Goal: Task Accomplishment & Management: Use online tool/utility

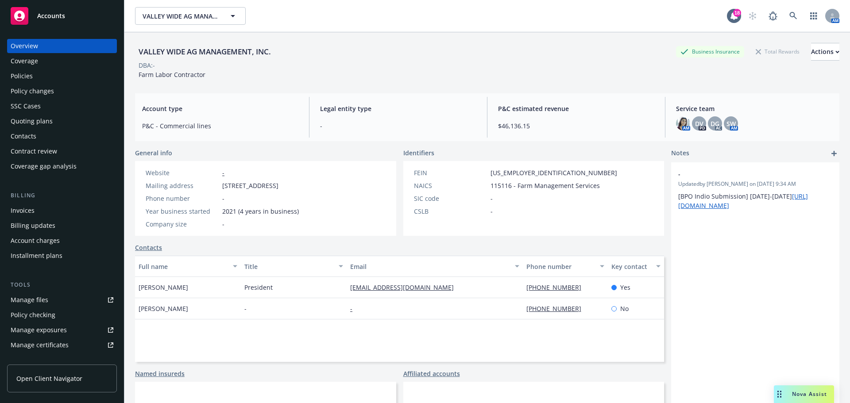
click at [46, 76] on div "Policies" at bounding box center [62, 76] width 103 height 14
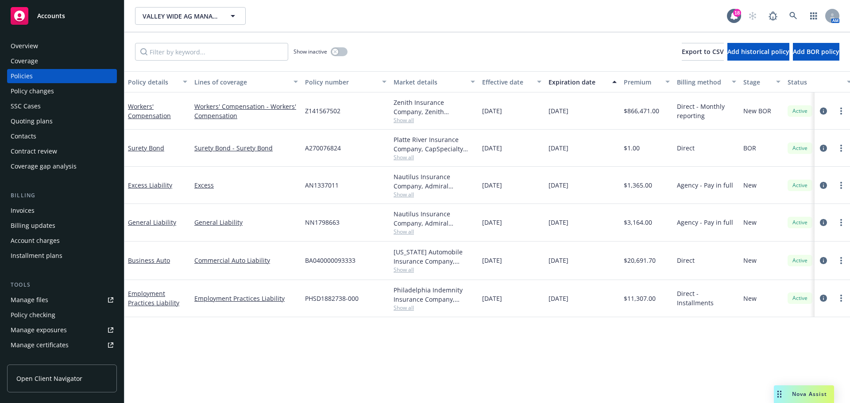
click at [55, 128] on div "Quoting plans" at bounding box center [62, 121] width 103 height 14
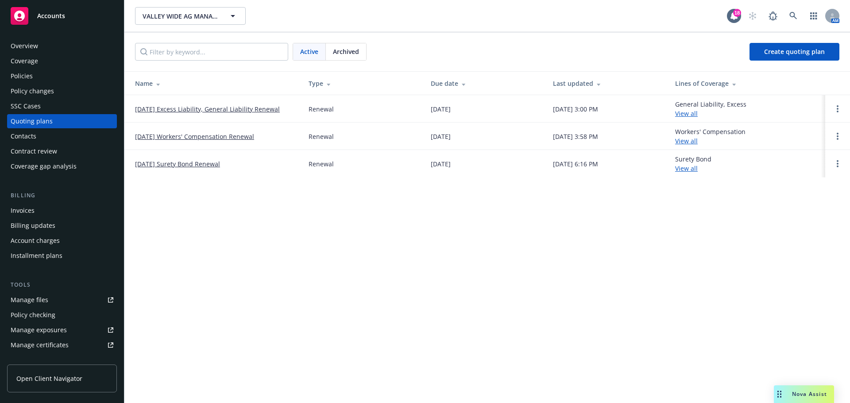
click at [196, 166] on link "12/06/25 Surety Bond Renewal" at bounding box center [177, 163] width 85 height 9
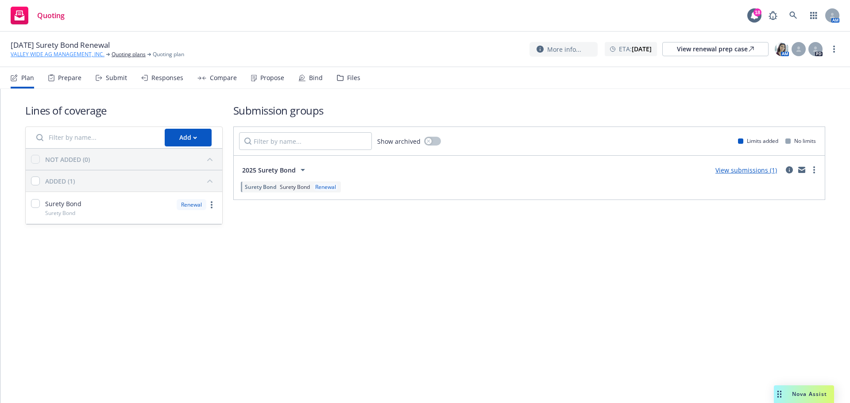
click at [41, 54] on link "VALLEY WIDE AG MANAGEMENT, INC." at bounding box center [58, 54] width 94 height 8
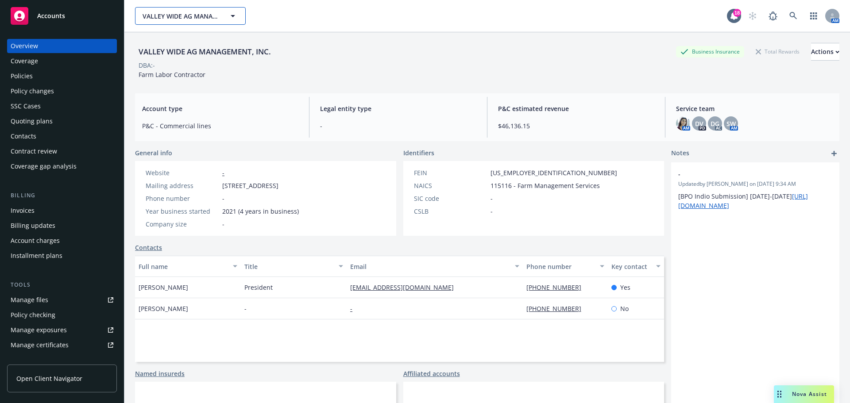
click at [154, 16] on span "VALLEY WIDE AG MANAGEMENT, INC." at bounding box center [181, 16] width 77 height 9
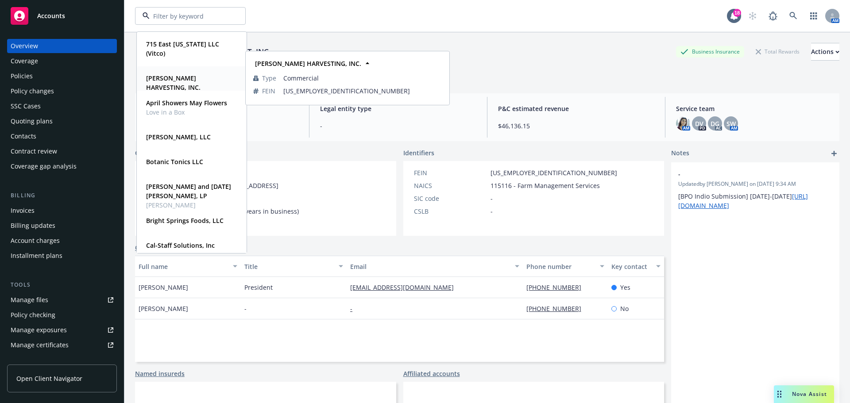
click at [179, 78] on strong "[PERSON_NAME] HARVESTING, INC." at bounding box center [173, 83] width 54 height 18
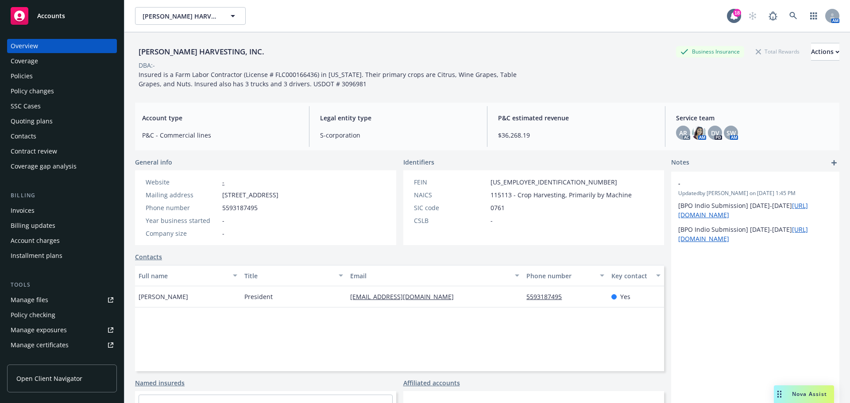
click at [45, 128] on div "Quoting plans" at bounding box center [32, 121] width 42 height 14
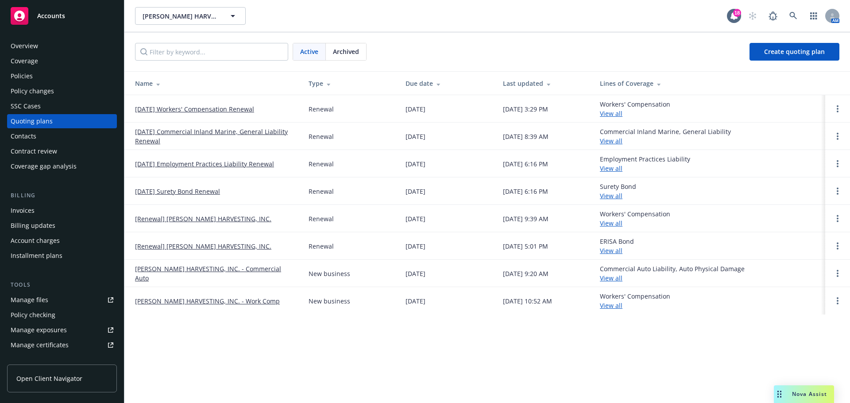
click at [71, 98] on div "Policy changes" at bounding box center [62, 91] width 103 height 14
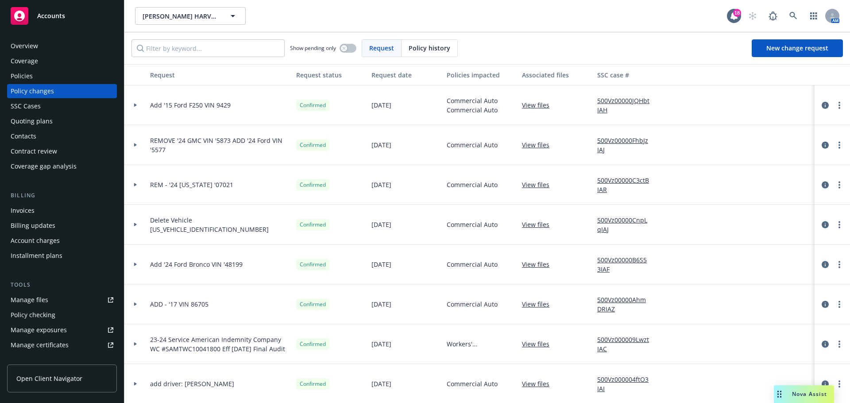
click at [73, 82] on div "Policies" at bounding box center [62, 76] width 103 height 14
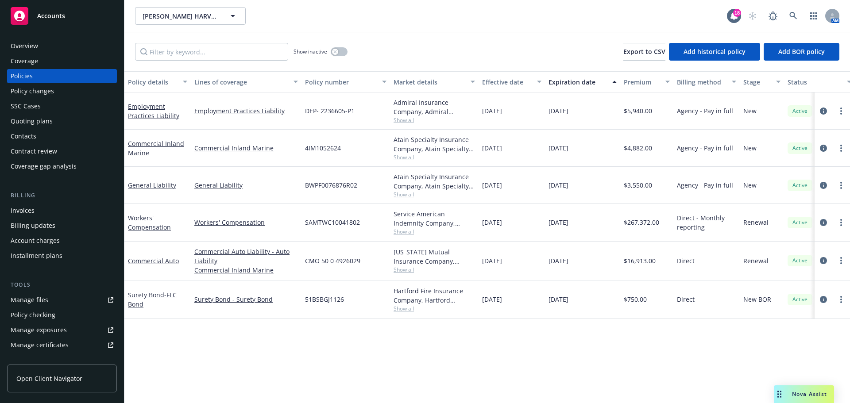
click at [54, 128] on div "Quoting plans" at bounding box center [62, 121] width 103 height 14
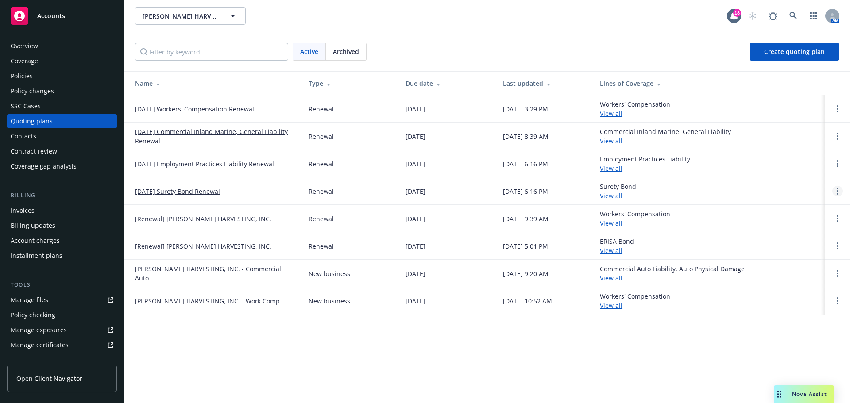
click at [837, 192] on circle "Open options" at bounding box center [838, 191] width 2 height 2
click at [172, 194] on link "[DATE] Surety Bond Renewal" at bounding box center [177, 191] width 85 height 9
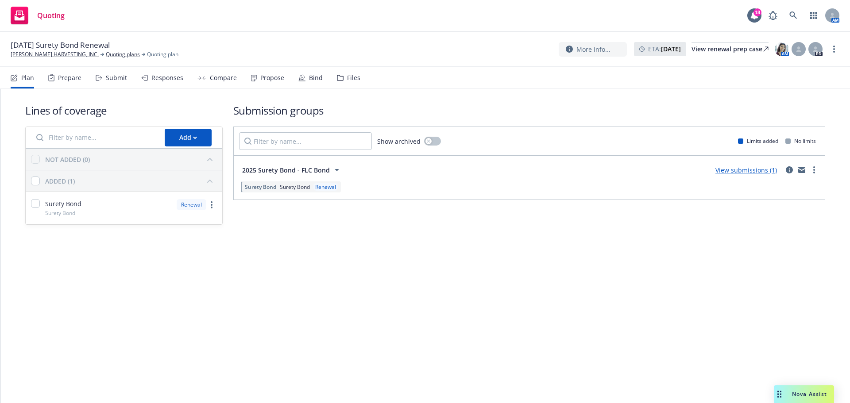
click at [360, 81] on div "Files" at bounding box center [353, 77] width 13 height 7
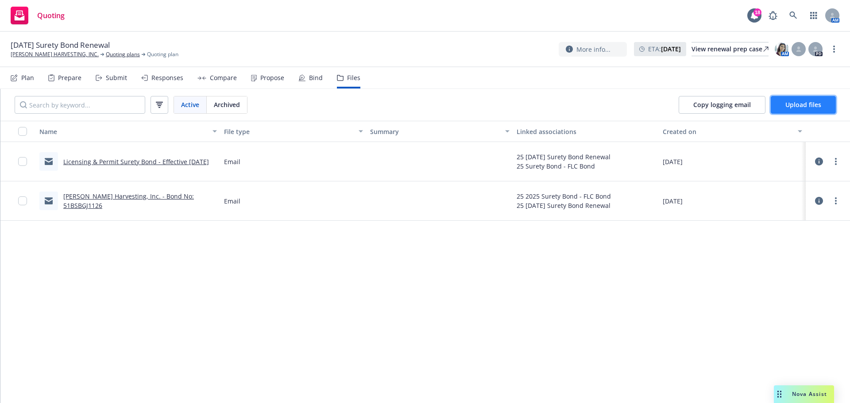
click at [794, 109] on span "Upload files" at bounding box center [804, 105] width 36 height 8
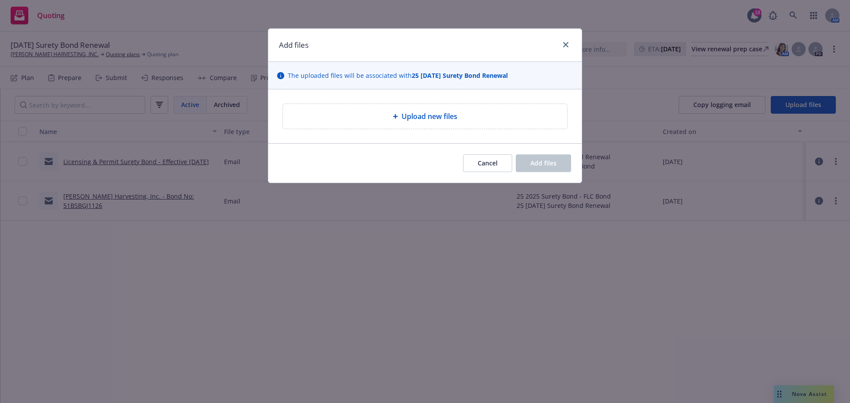
click at [403, 120] on span "Upload new files" at bounding box center [430, 116] width 56 height 11
click at [437, 122] on span "Upload new files" at bounding box center [430, 116] width 56 height 11
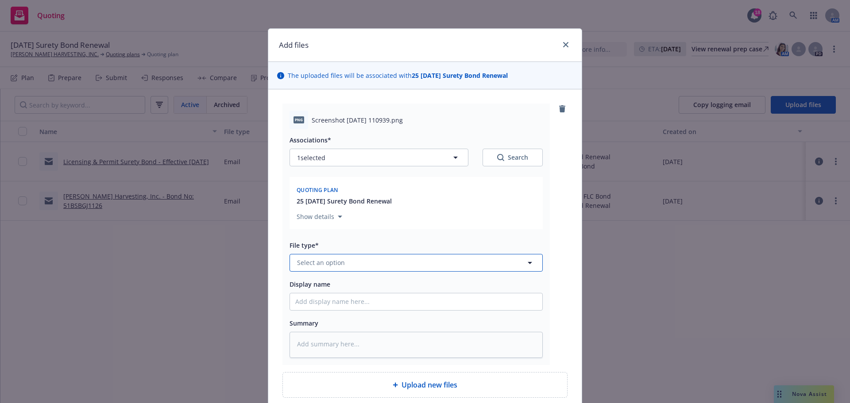
click at [301, 267] on span "Select an option" at bounding box center [321, 262] width 48 height 9
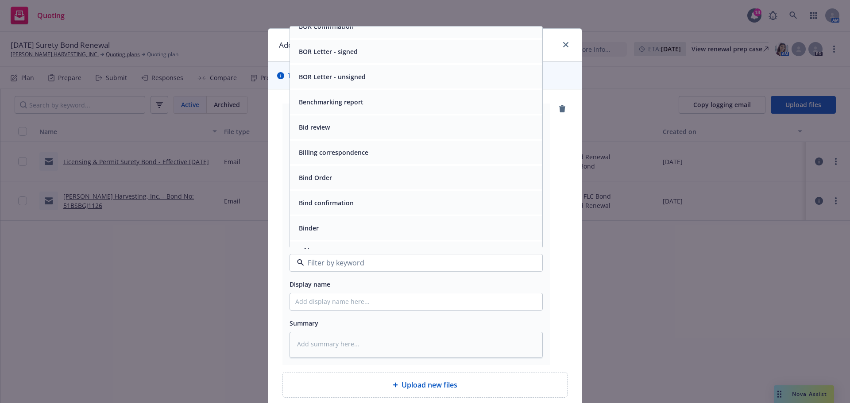
scroll to position [369, 0]
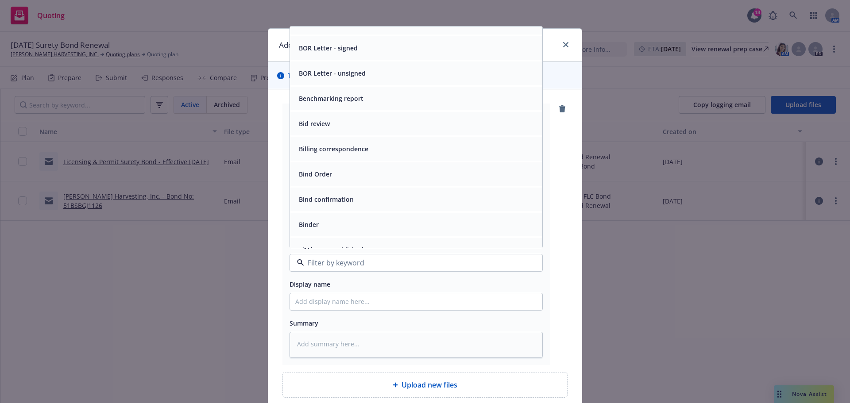
click at [355, 154] on span "Billing correspondence" at bounding box center [334, 148] width 70 height 9
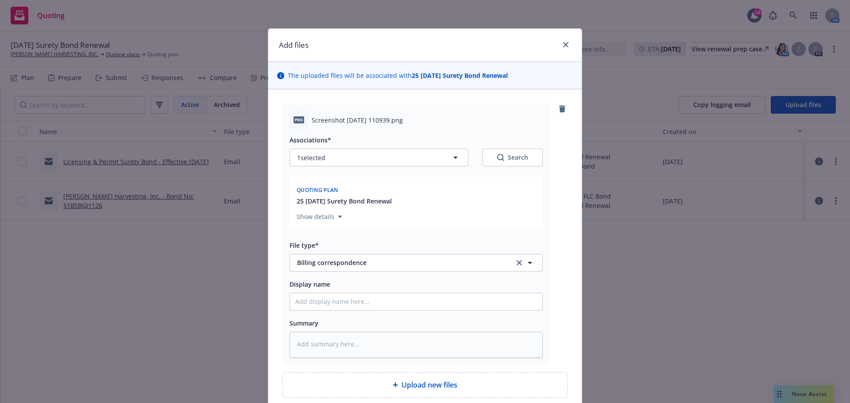
click at [335, 341] on div "Associations* 1 selected Search Quoting plan 25 09/24/25 Surety Bond Renewal Sh…" at bounding box center [416, 243] width 253 height 229
click at [339, 310] on input "Display name" at bounding box center [416, 302] width 252 height 17
type textarea "x"
type input "0"
type textarea "x"
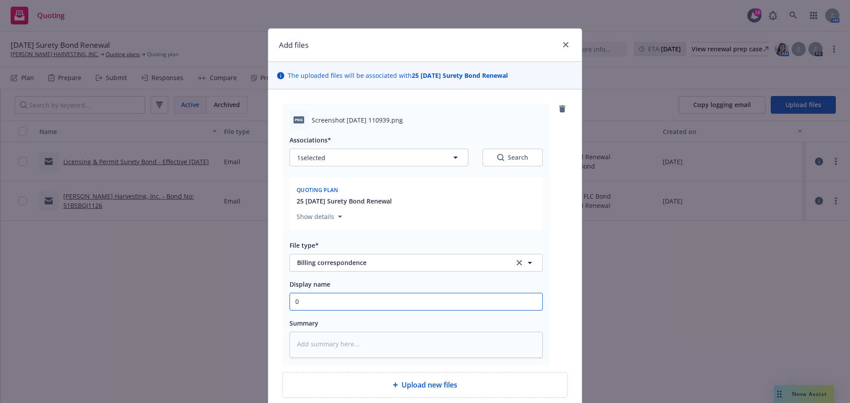
type input "09"
type textarea "x"
type input "09."
type textarea "x"
type input "09.2"
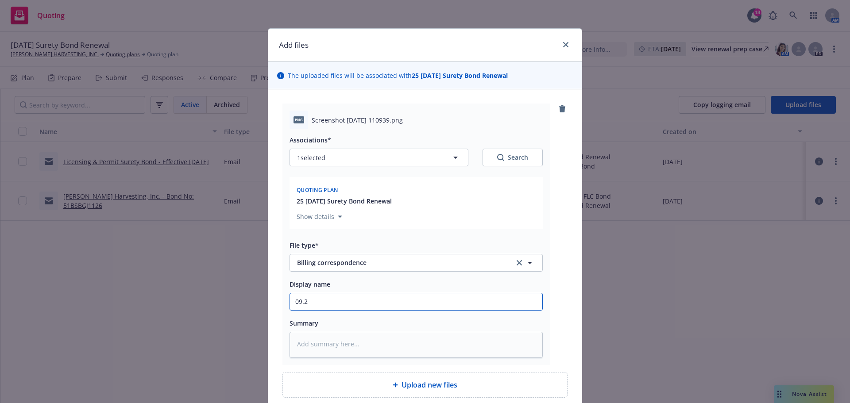
type textarea "x"
type input "09.25"
type textarea "x"
type input "09.25."
type textarea "x"
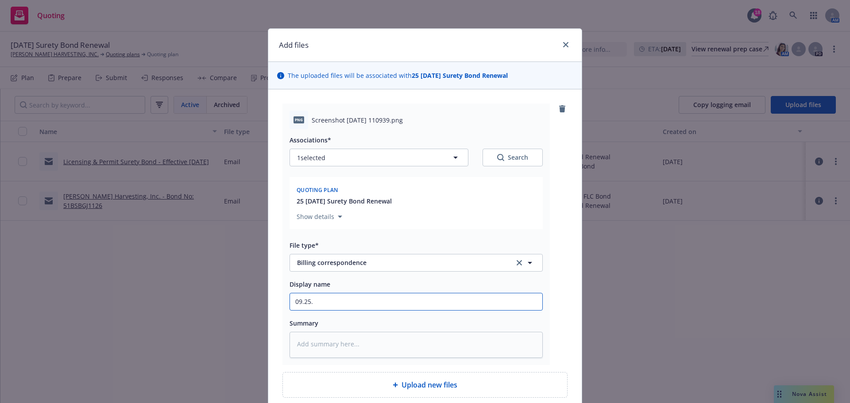
type input "09.25.2"
type textarea "x"
type input "09.25.20"
type textarea "x"
type input "09.25.202"
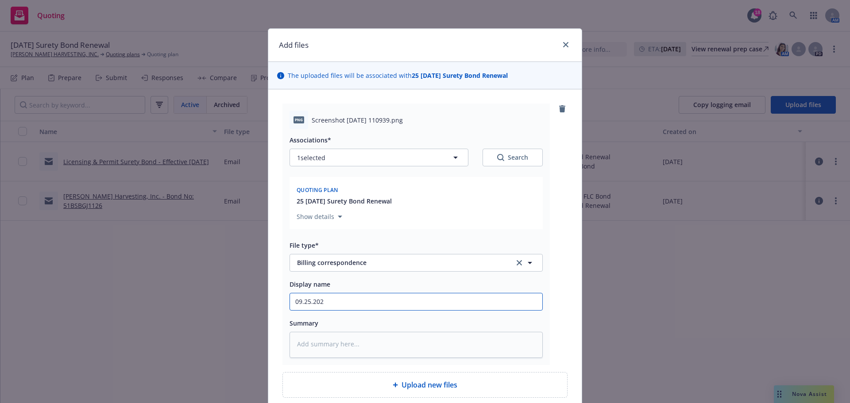
type textarea "x"
type input "09.25.2025"
type textarea "x"
type input "09.25.2025,"
type textarea "x"
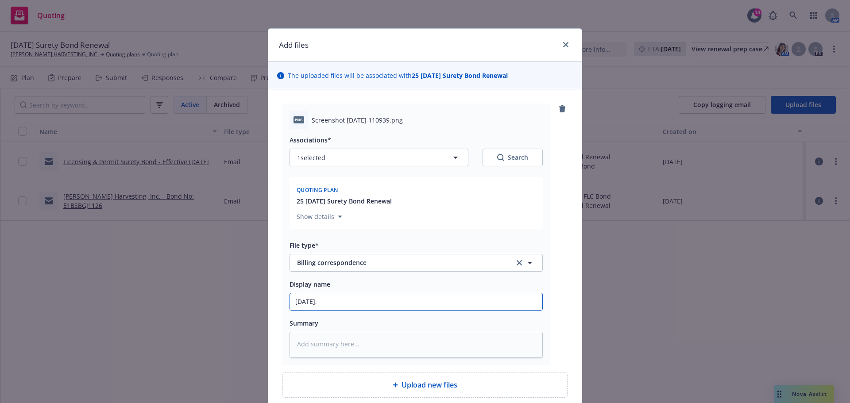
type input "09.25.2025, S"
type textarea "x"
type input "09.25.2025, Surt"
type textarea "x"
type input "09.25.2025, Surte"
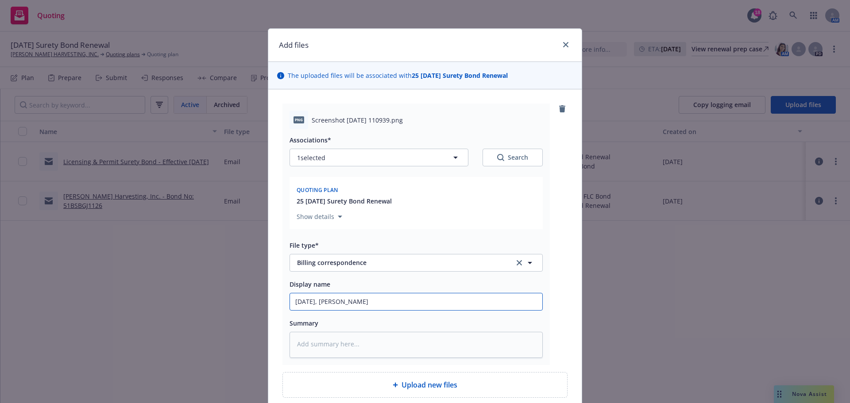
type textarea "x"
type input "09.25.2025, Surt"
type textarea "x"
type input "09.25.2025, Sur"
type textarea "x"
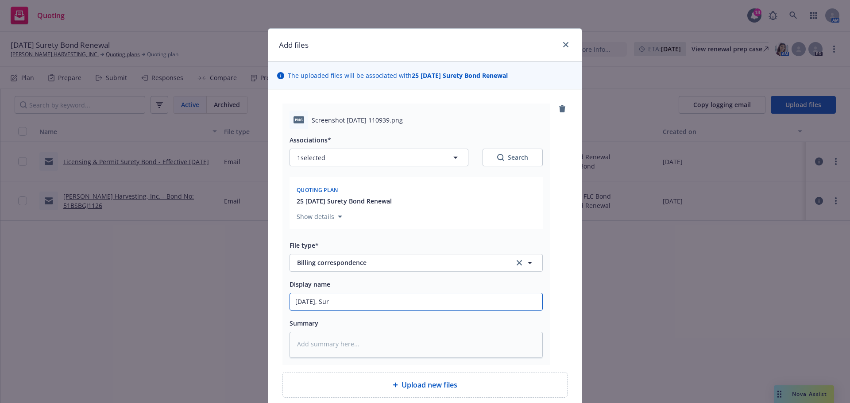
type input "09.25.2025, Su"
type textarea "x"
type input "09.25.2025, S"
type textarea "x"
type input "09.25.2025,"
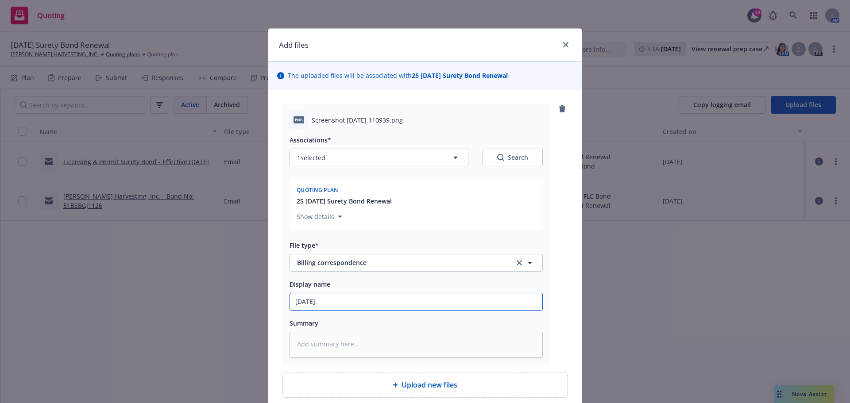
type textarea "x"
type input "09.25.2025, B"
type textarea "x"
type input "09.25.2025, BIO"
type textarea "x"
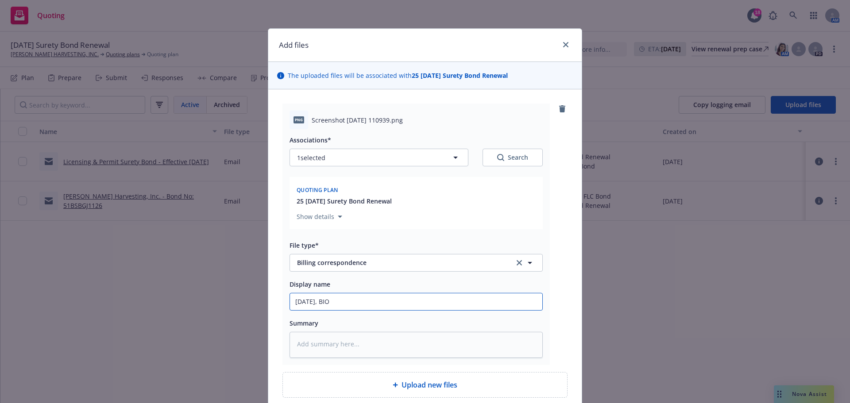
type input "09.25.2025, BI"
type textarea "x"
type input "09.25.2025, B"
type textarea "x"
type input "09.25.2025, BN"
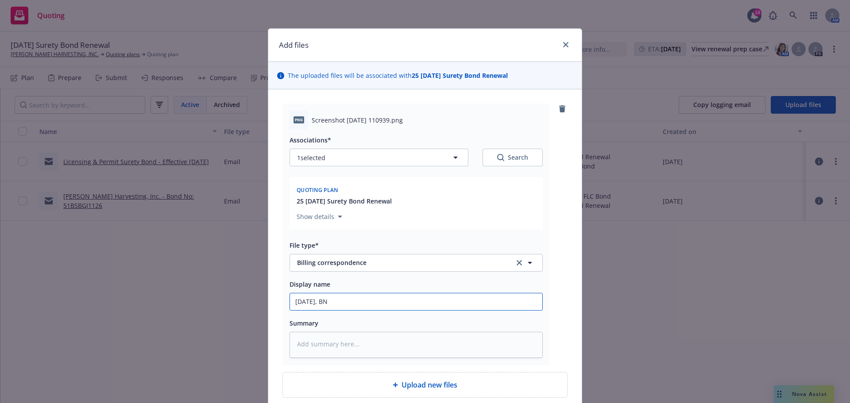
type textarea "x"
type input "09.25.2025, BND"
type textarea "x"
type input "09.25.2025, BN"
type textarea "x"
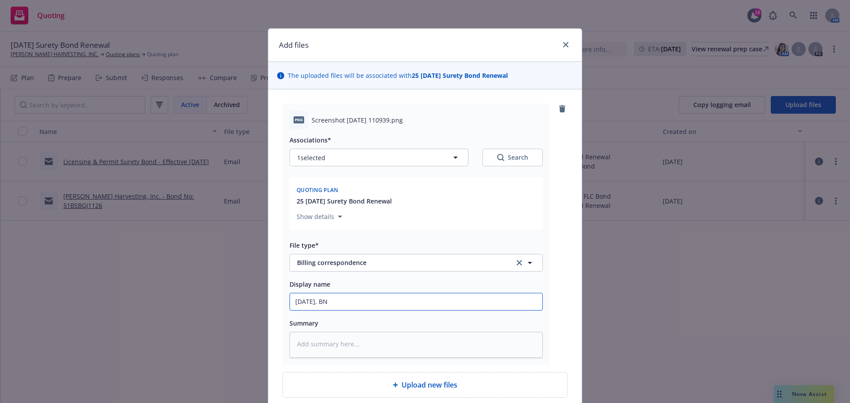
type input "09.25.2025, B"
type textarea "x"
type input "09.25.2025, BO"
type textarea "x"
type input "09.25.2025, BON"
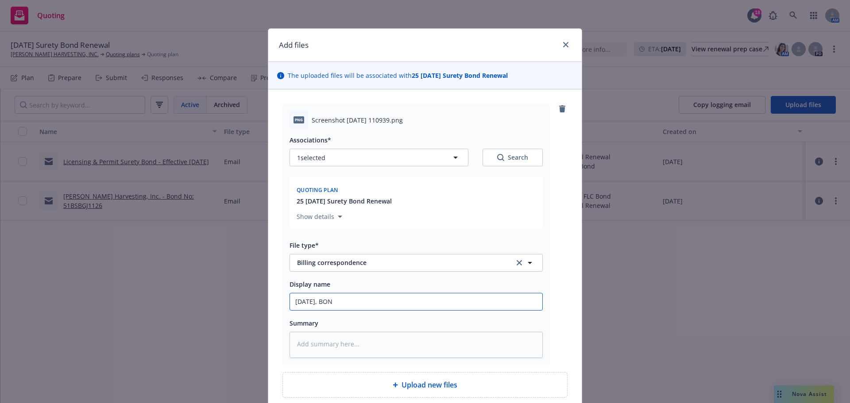
type textarea "x"
type input "09.25.2025, BOND"
type textarea "x"
type input "09.25.2025, BOND,"
type textarea "x"
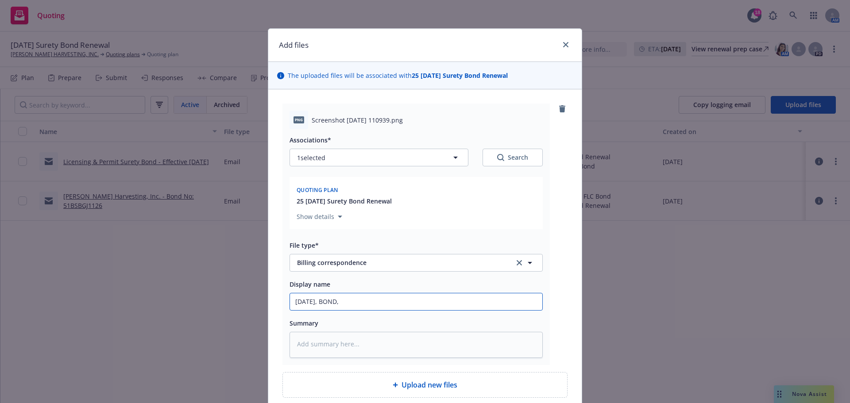
type input "09.25.2025, BOND,"
type textarea "x"
type input "09.25.2025, BOND, H"
type textarea "x"
type input "09.25.2025, BOND, HA"
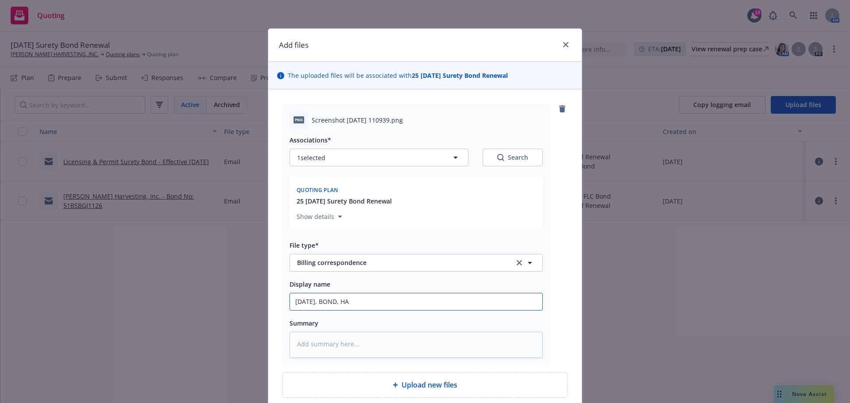
type textarea "x"
type input "09.25.2025, BOND, HAR"
type textarea "x"
type input "09.25.2025, BOND, HARF"
type textarea "x"
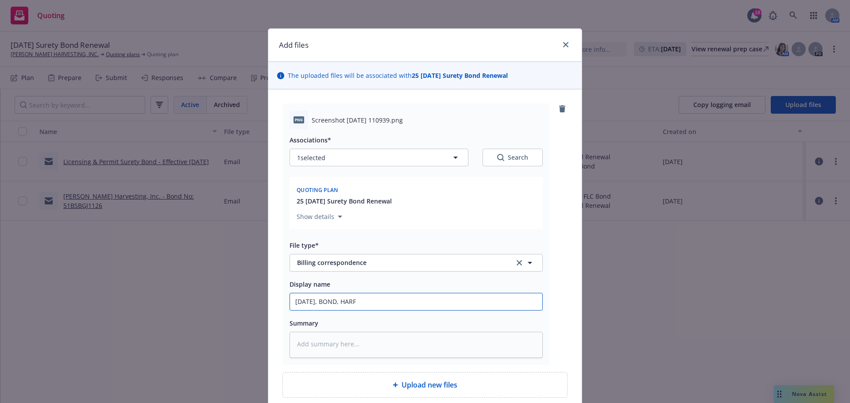
type input "09.25.2025, BOND, HARF,"
type textarea "x"
type input "09.25.2025, BOND, HARF,."
type textarea "x"
type input "09.25.2025, BOND, HARF,"
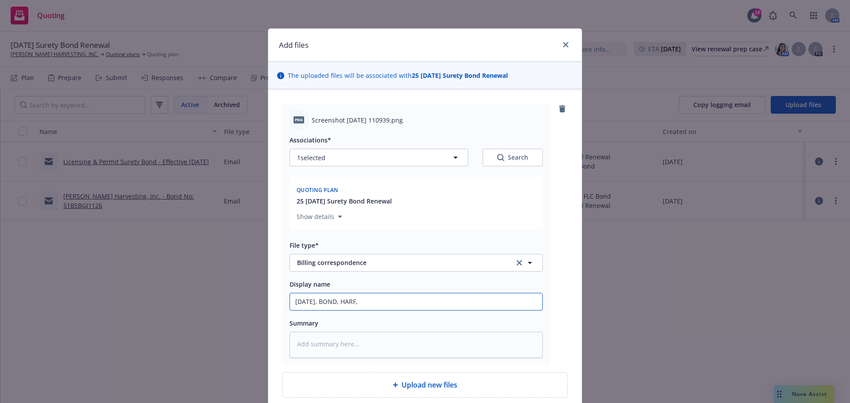
type textarea "x"
type input "09.25.2025, BOND, HARF,"
type textarea "x"
type input "09.25.2025, BOND, HARF, S"
type textarea "x"
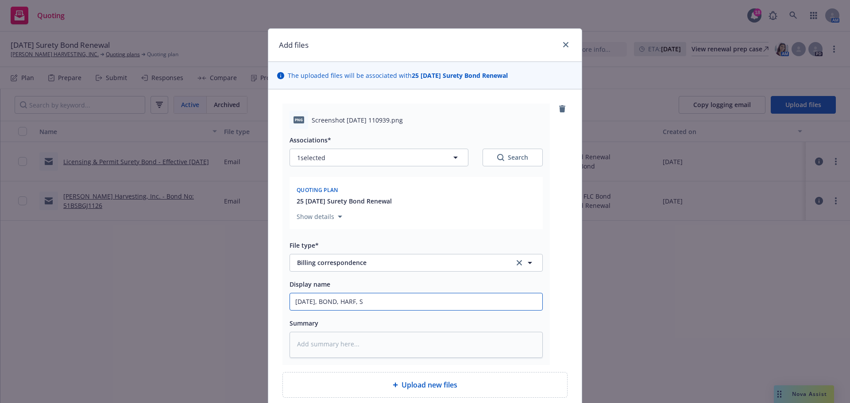
type input "09.25.2025, BOND, HARF, Sc"
type textarea "x"
type input "09.25.2025, BOND, HARF, Scr"
type textarea "x"
type input "09.25.2025, BOND, HARF, Scre"
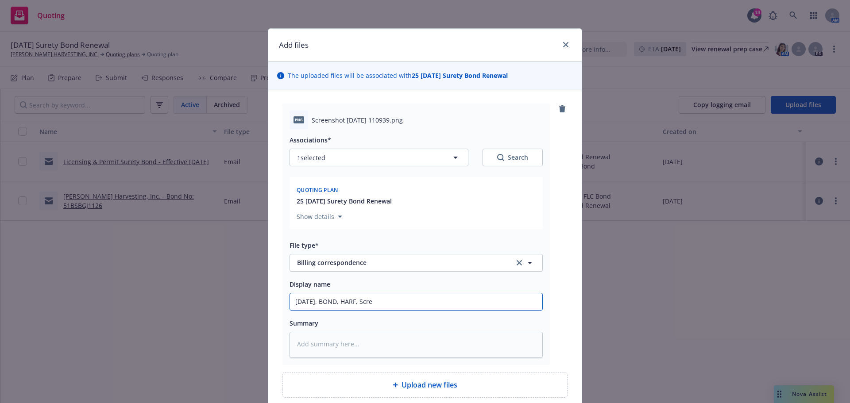
type textarea "x"
type input "09.25.2025, BOND, HARF, Scree"
type textarea "x"
type input "09.25.2025, BOND, HARF, Screen"
type textarea "x"
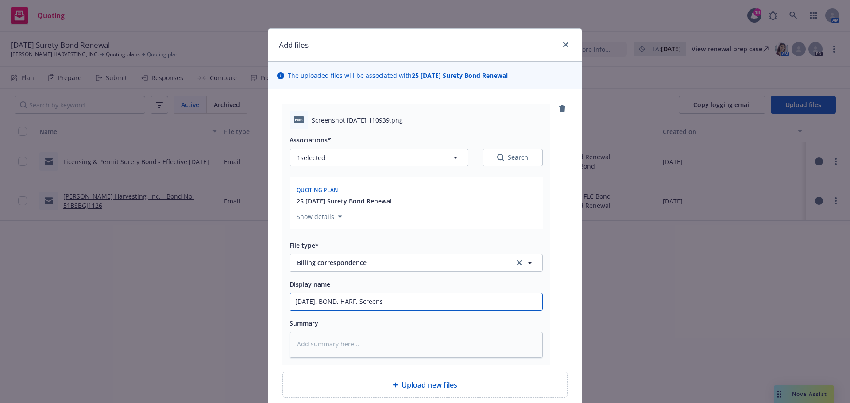
type input "09.25.2025, BOND, HARF, Screensh"
type textarea "x"
type input "09.25.2025, BOND, HARF, Screensho"
type textarea "x"
type input "09.25.2025, BOND, HARF, Screenshot"
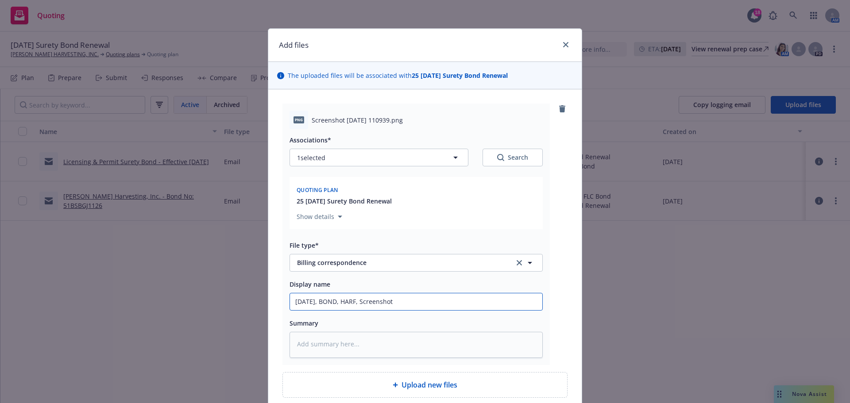
type textarea "x"
type input "09.25.2025, BOND, HARF, Screenshot"
type textarea "x"
type input "09.25.2025, BOND, HARF, Screenshot s"
type textarea "x"
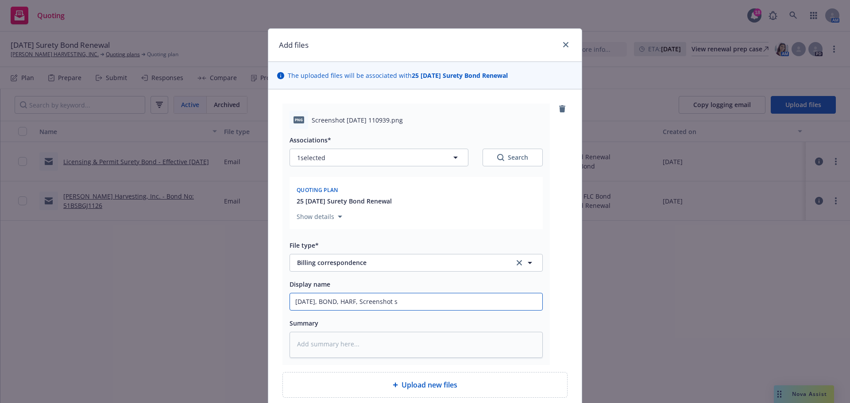
type input "09.25.2025, BOND, HARF, Screenshot sh"
type textarea "x"
type input "09.25.2025, BOND, HARF, Screenshot sho"
type textarea "x"
type input "09.25.2025, BOND, HARF, Screenshot show"
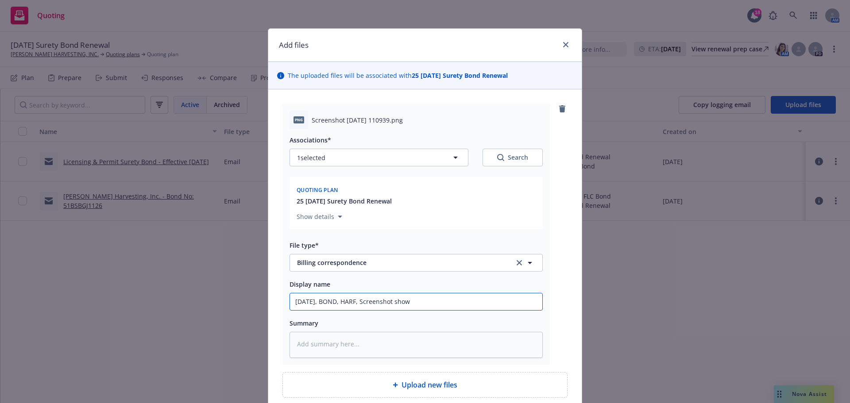
type textarea "x"
type input "09.25.2025, BOND, HARF, Screenshot showi"
type textarea "x"
type input "09.25.2025, BOND, HARF, Screenshot showin"
type textarea "x"
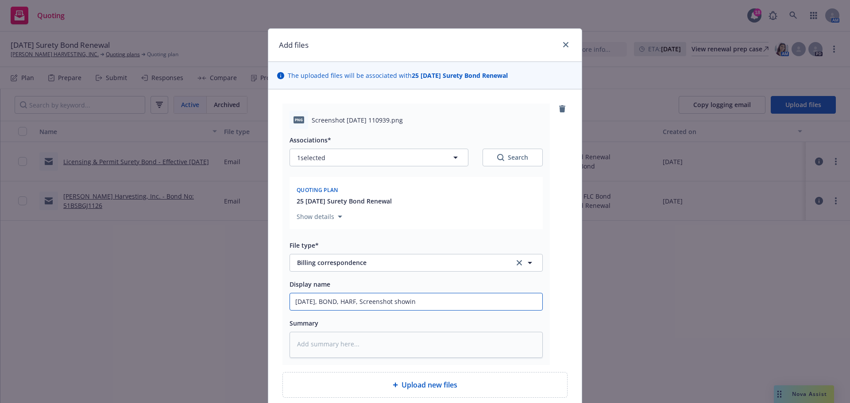
type input "09.25.2025, BOND, HARF, Screenshot showing"
type textarea "x"
type input "09.25.2025, BOND, HARF, Screenshot showing"
type textarea "x"
type input "09.25.2025, BOND, HARF, Screenshot showing S"
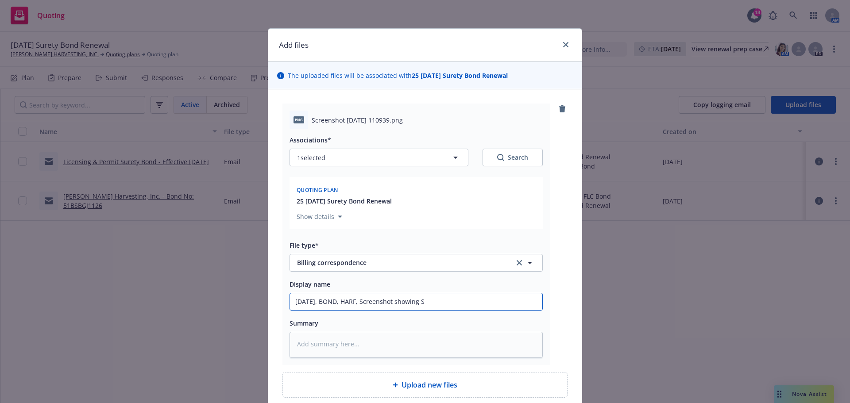
type textarea "x"
type input "09.25.2025, BOND, HARF, Screenshot showing Su"
type textarea "x"
type input "09.25.2025, BOND, HARF, Screenshot showing Sur"
type textarea "x"
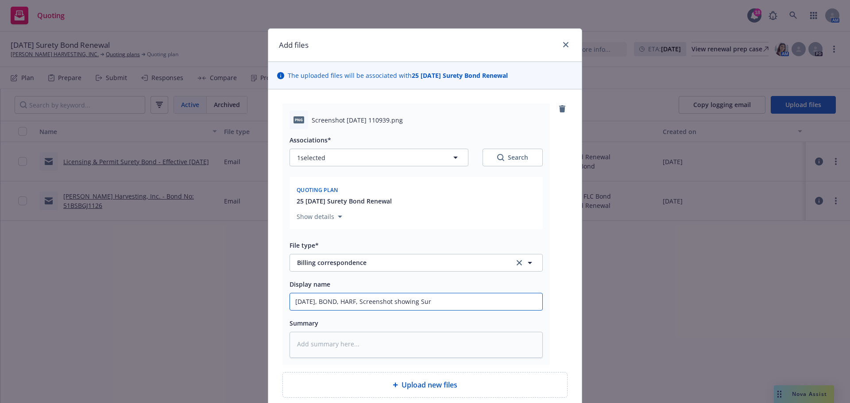
type input "09.25.2025, BOND, HARF, Screenshot showing Sure"
type textarea "x"
type input "09.25.2025, BOND, HARF, Screenshot showing Suret"
type textarea "x"
type input "09.25.2025, BOND, HARF, Screenshot showing Surety"
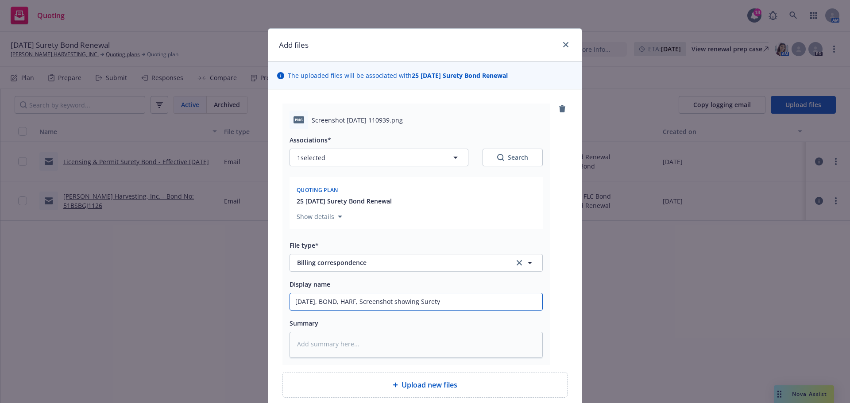
type textarea "x"
type input "09.25.2025, BOND, HARF, Screenshot showing Surety"
type textarea "x"
type input "09.25.2025, BOND, HARF, Screenshot showing Surety B"
type textarea "x"
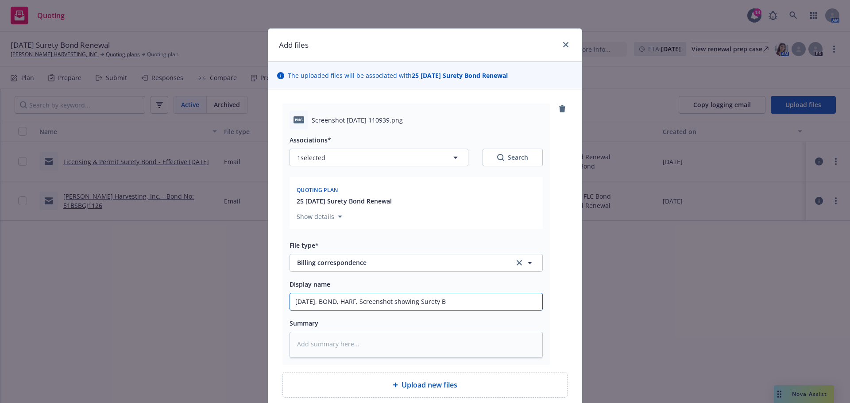
type input "09.25.2025, BOND, HARF, Screenshot showing Surety Bo"
type textarea "x"
type input "09.25.2025, BOND, HARF, Screenshot showing Surety Bon"
type textarea "x"
type input "09.25.2025, BOND, HARF, Screenshot showing Surety Bond"
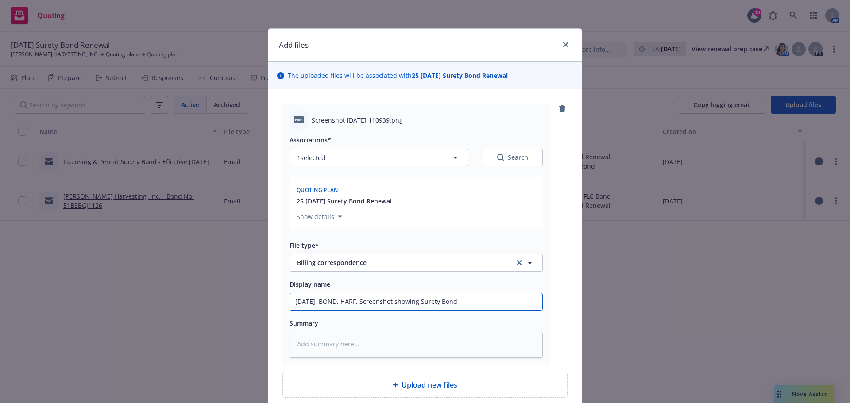
type textarea "x"
type input "09.25.2025, BOND, HARF, Screenshot showing Surety Bond"
type textarea "x"
type input "09.25.2025, BOND, HARF, Screenshot showing Surety Bond P"
type textarea "x"
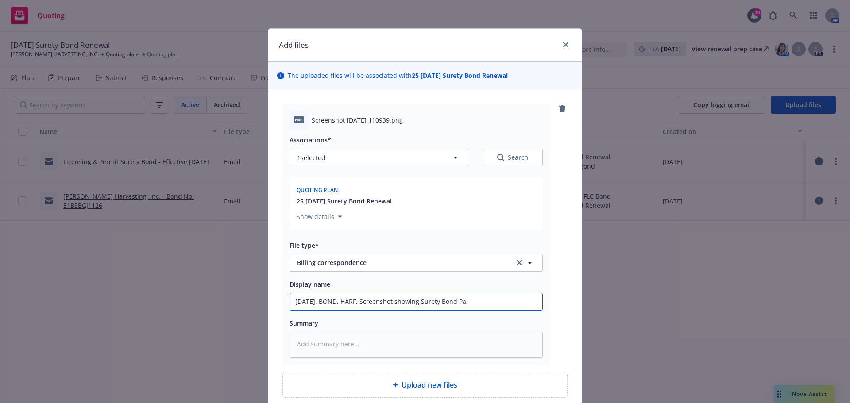
type input "09.25.2025, BOND, HARF, Screenshot showing Surety Bond Pai"
type textarea "x"
type input "09.25.2025, BOND, HARF, Screenshot showing Surety Bond Paid"
type textarea "x"
type input "09.25.2025, BOND, HARF, Screenshot showing Surety Bond Paid"
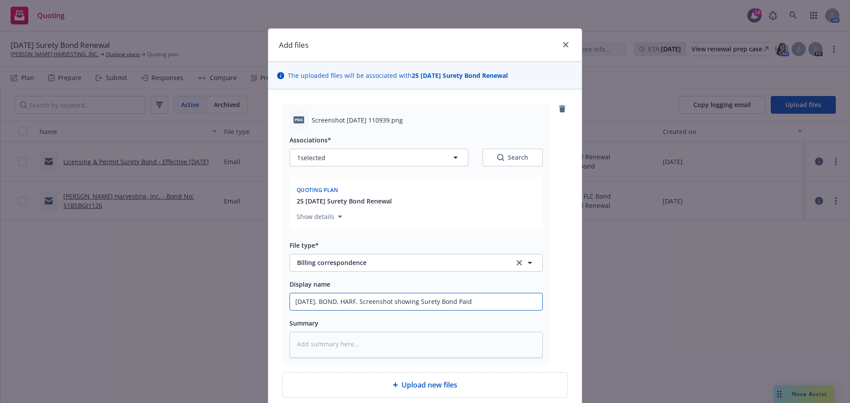
type textarea "x"
type input "09.25.2025, BOND, HARF, Screenshot showing Surety Bond Paid I"
type textarea "x"
type input "09.25.2025, BOND, HARF, Screenshot showing Surety Bond Paid In"
type textarea "x"
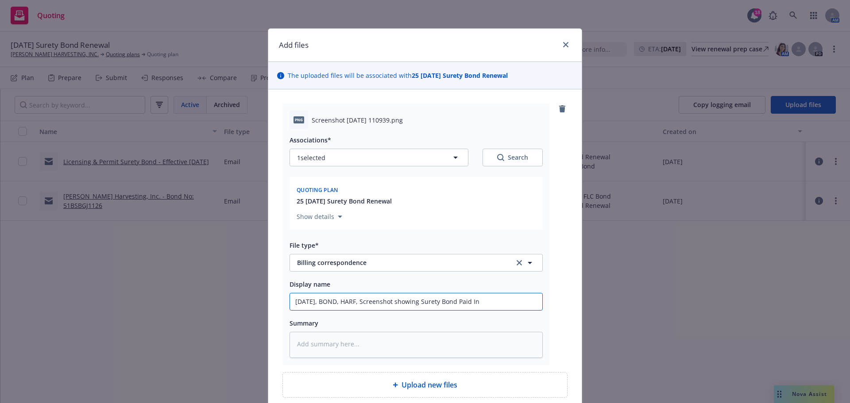
type input "09.25.2025, BOND, HARF, Screenshot showing Surety Bond Paid In"
type textarea "x"
type input "09.25.2025, BOND, HARF, Screenshot showing Surety Bond Paid In F"
type textarea "x"
type input "09.25.2025, BOND, HARF, Screenshot showing Surety Bond Paid In Fu"
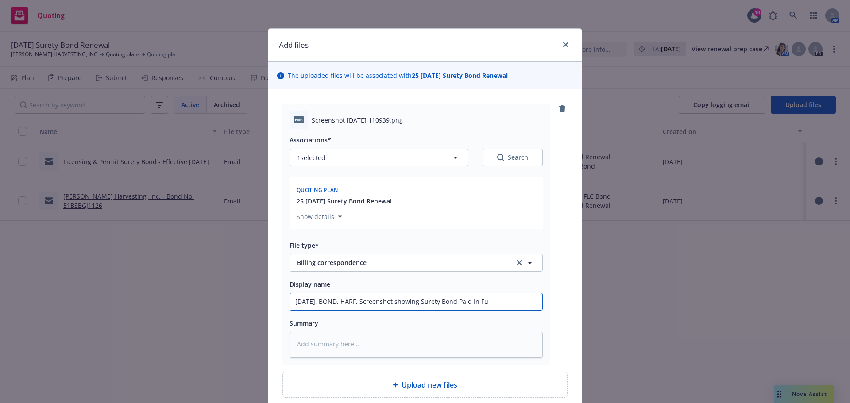
type textarea "x"
type input "09.25.2025, BOND, HARF, Screenshot showing Surety Bond Paid In Ful"
type textarea "x"
type input "09.25.2025, BOND, HARF, Screenshot showing Surety Bond Paid In Full"
type textarea "x"
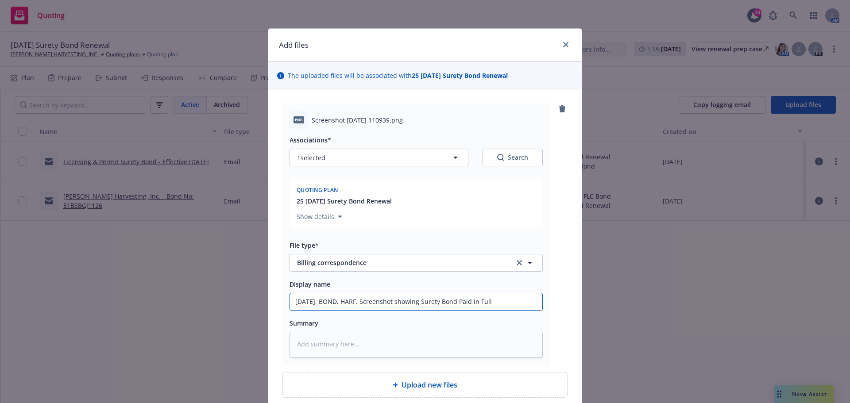
type input "09.25.2025, BOND, HARF, Screenshot showing Surety Bond Paid In Full"
type textarea "x"
type input "09.25.2025, BOND, HARF, Screenshot showing Surety Bond Paid In Full &"
type textarea "x"
type input "09.25.2025, BOND, HARF, Screenshot showing Surety Bond Paid In Full &"
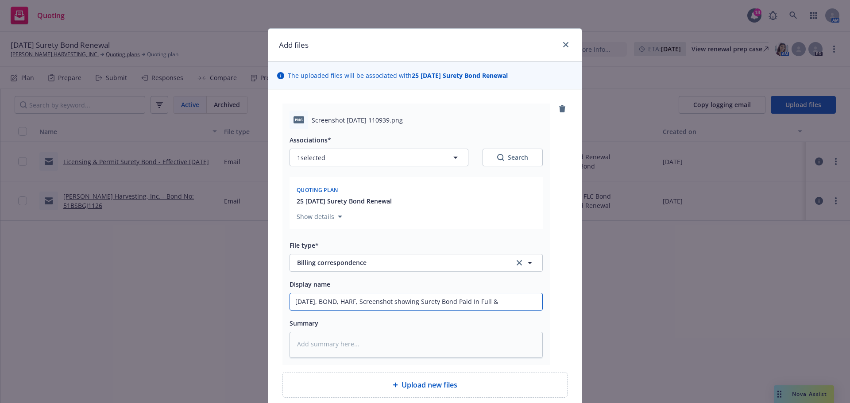
type textarea "x"
type input "09.25.2025, BOND, HARF, Screenshot showing Surety Bond Paid In Full & A"
type textarea "x"
type input "09.25.2025, BOND, HARF, Screenshot showing Surety Bond Paid In Full & Ac"
type textarea "x"
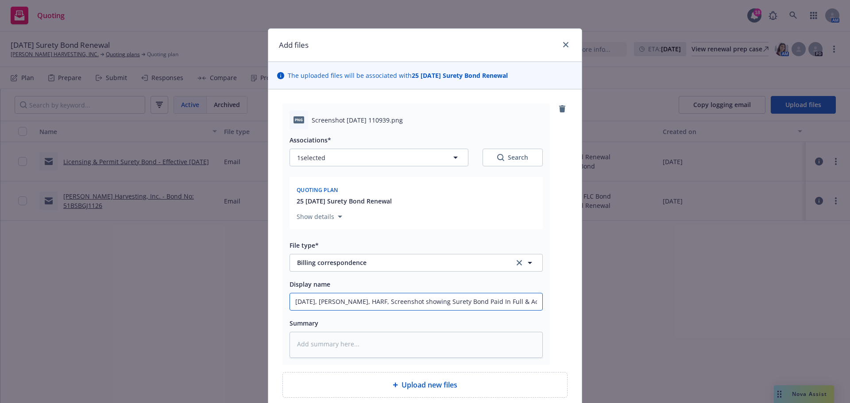
type input "09.25.2025, BOND, HARF, Screenshot showing Surety Bond Paid In Full & Acc"
type textarea "x"
type input "09.25.2025, BOND, HARF, Screenshot showing Surety Bond Paid In Full & Acco"
type textarea "x"
type input "09.25.2025, BOND, HARF, Screenshot showing Surety Bond Paid In Full & Accou"
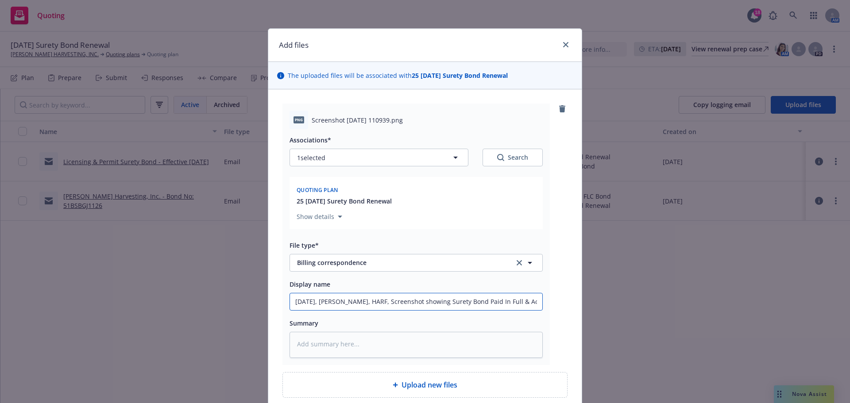
type textarea "x"
type input "09.25.2025, BOND, HARF, Screenshot showing Surety Bond Paid In Full & Accoun"
type textarea "x"
type input "09.25.2025, BOND, HARF, Screenshot showing Surety Bond Paid In Full & Account"
type textarea "x"
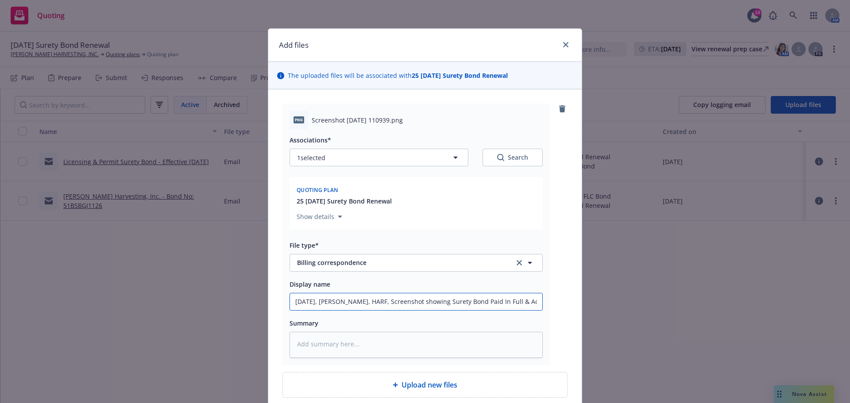
type input "09.25.2025, BOND, HARF, Screenshot showing Surety Bond Paid In Full & Account"
type textarea "x"
type input "09.25.2025, BOND, HARF, Screenshot showing Surety Bond Paid In Full & Account i"
type textarea "x"
type input "09.25.2025, BOND, HARF, Screenshot showing Surety Bond Paid In Full & Account is"
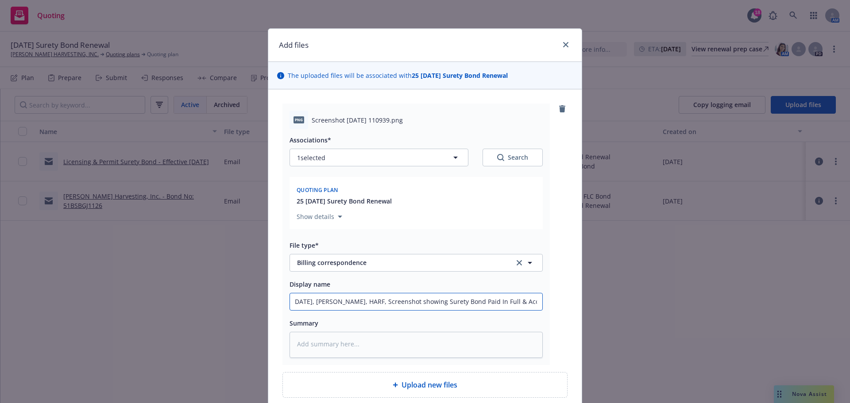
type textarea "x"
type input "09.25.2025, BOND, HARF, Screenshot showing Surety Bond Paid In Full & Account is"
type textarea "x"
type input "09.25.2025, BOND, HARF, Screenshot showing Surety Bond Paid In Full & Account i…"
type textarea "x"
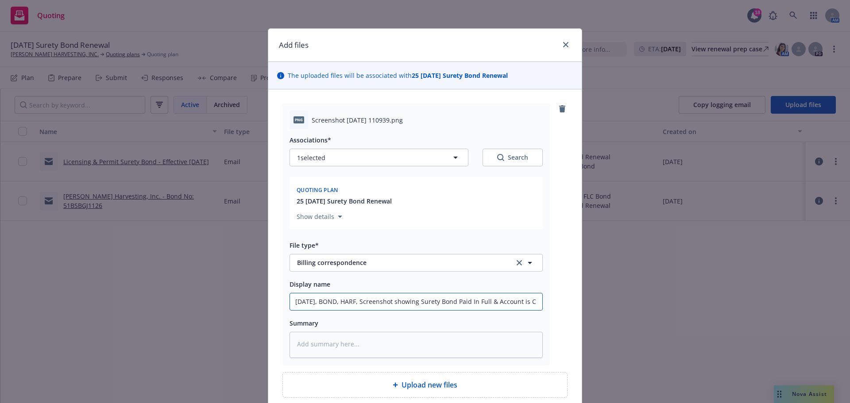
type input "09.25.2025, BOND, HARF, Screenshot showing Surety Bond Paid In Full & Account i…"
type textarea "x"
type input "09.25.2025, BOND, HARF, Screenshot showing Surety Bond Paid In Full & Account i…"
type textarea "x"
type input "09.25.2025, BOND, HARF, Screenshot showing Surety Bond Paid In Full & Account i…"
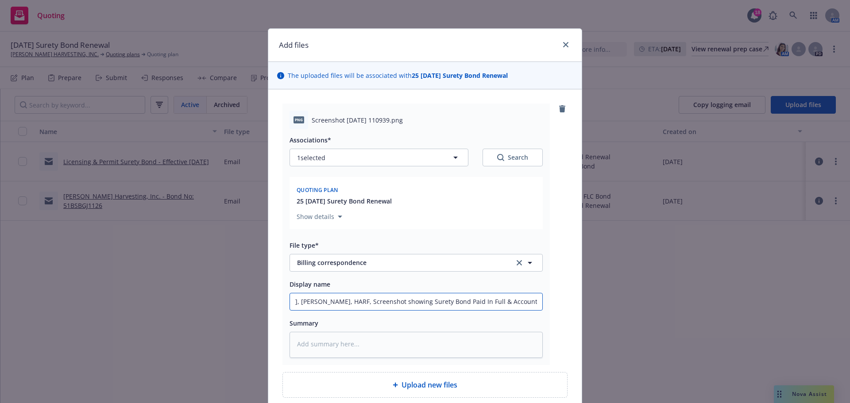
type textarea "x"
type input "09.25.2025, BOND, HARF, Screenshot showing Surety Bond Paid In Full & Account i…"
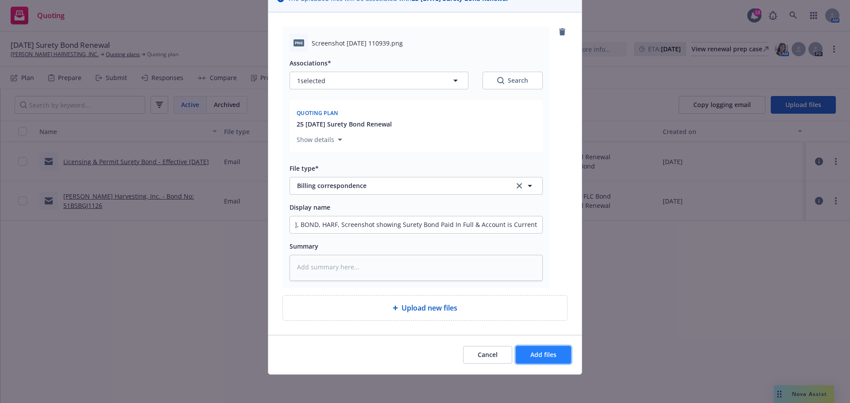
scroll to position [0, 0]
click at [549, 352] on span "Add files" at bounding box center [543, 355] width 26 height 8
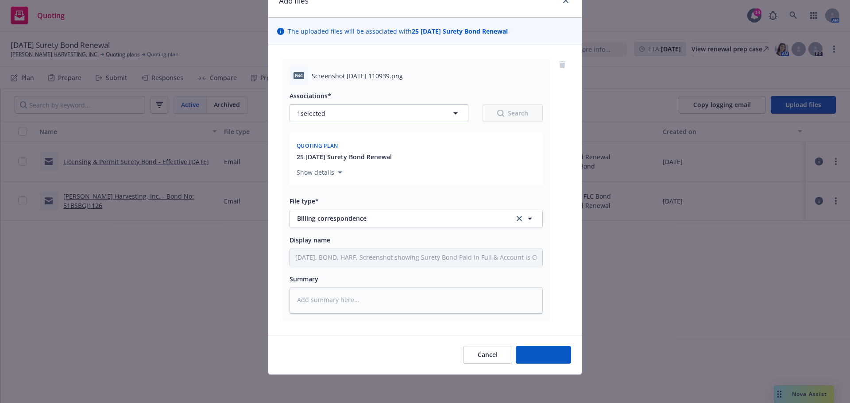
scroll to position [81, 0]
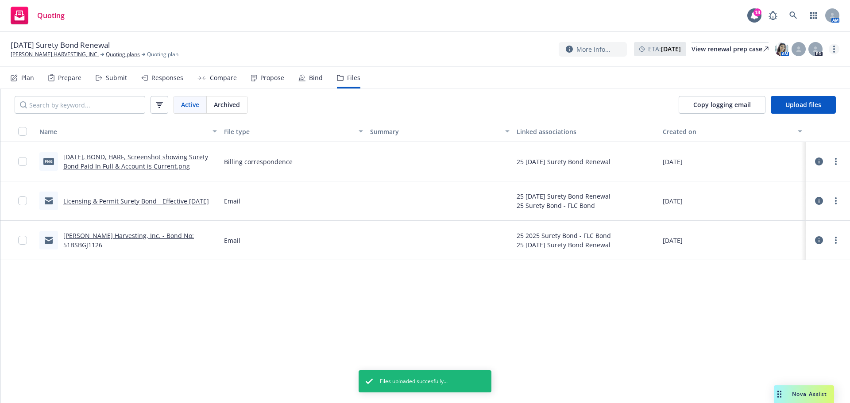
click at [834, 51] on link "more" at bounding box center [834, 49] width 11 height 11
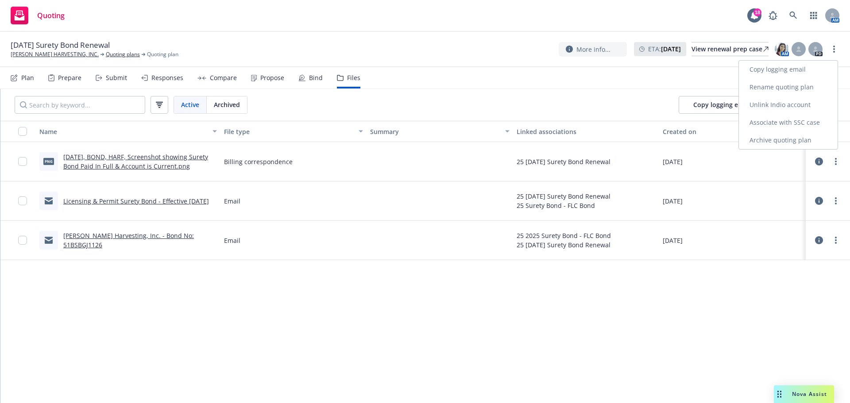
click at [803, 149] on link "Archive quoting plan" at bounding box center [788, 141] width 99 height 18
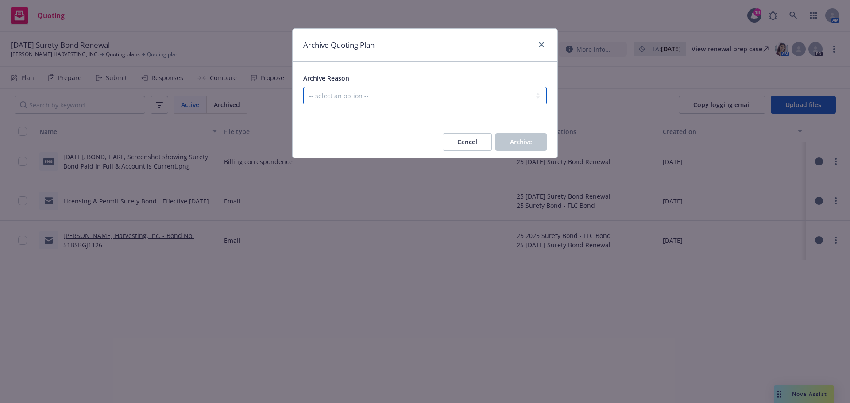
click at [375, 104] on select "-- select an option -- All policies in this renewal plan are auto-renewed Creat…" at bounding box center [425, 96] width 244 height 18
click at [305, 93] on select "-- select an option -- All policies in this renewal plan are auto-renewed Creat…" at bounding box center [425, 96] width 244 height 18
click at [514, 146] on span "Archive" at bounding box center [521, 142] width 22 height 8
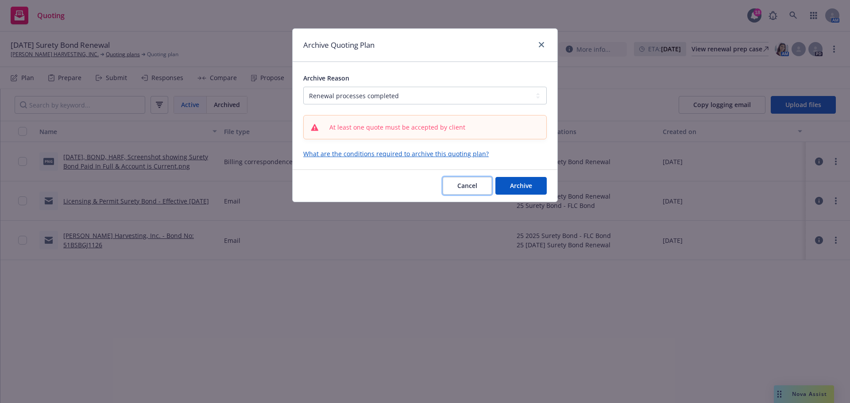
drag, startPoint x: 462, startPoint y: 193, endPoint x: 453, endPoint y: 193, distance: 9.3
click at [461, 190] on span "Cancel" at bounding box center [467, 186] width 20 height 8
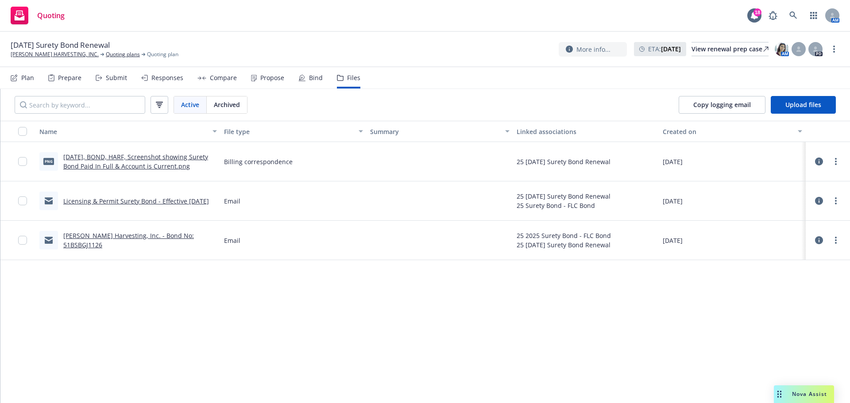
click at [29, 81] on div "Plan" at bounding box center [27, 77] width 13 height 7
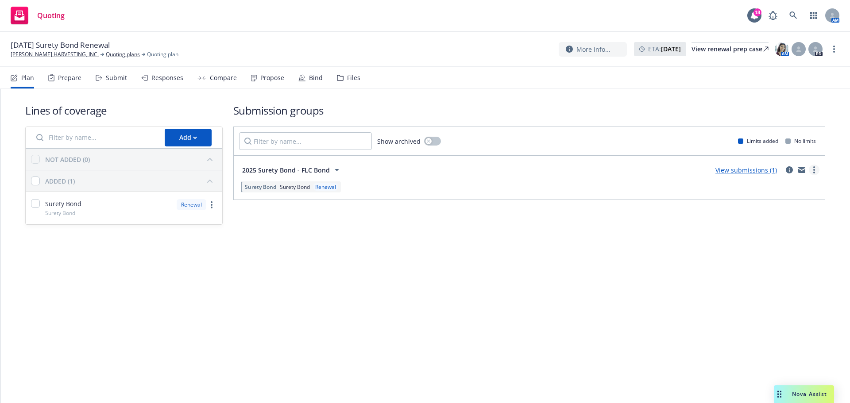
click at [809, 175] on link "more" at bounding box center [814, 170] width 11 height 11
click at [790, 295] on span "Create policy (fast track)" at bounding box center [768, 291] width 93 height 8
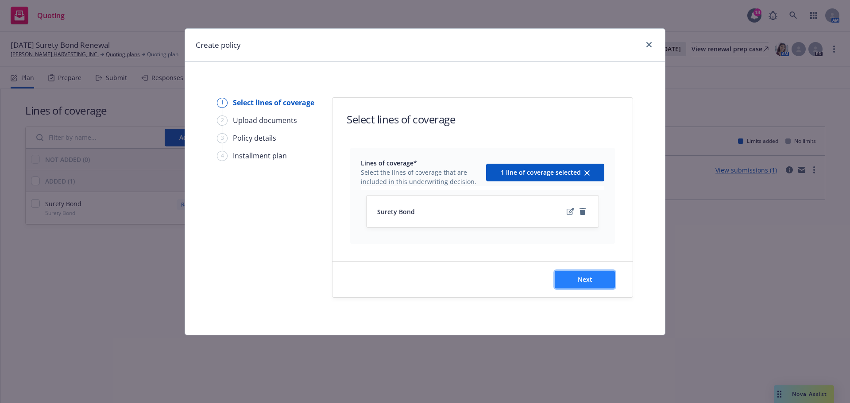
click at [589, 284] on span "Next" at bounding box center [585, 279] width 15 height 8
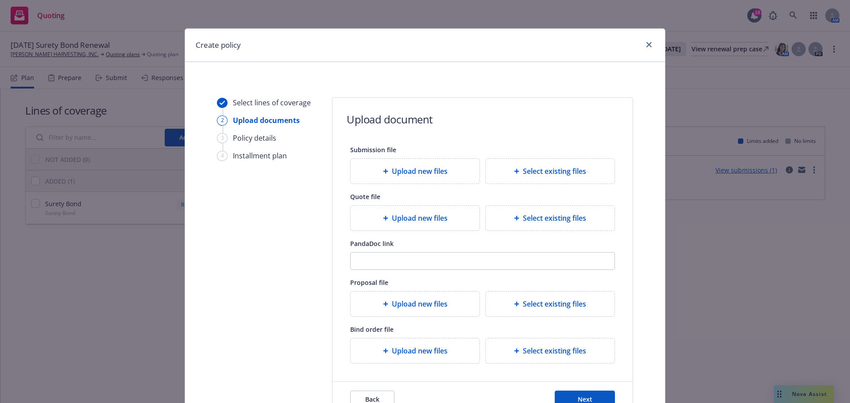
scroll to position [74, 0]
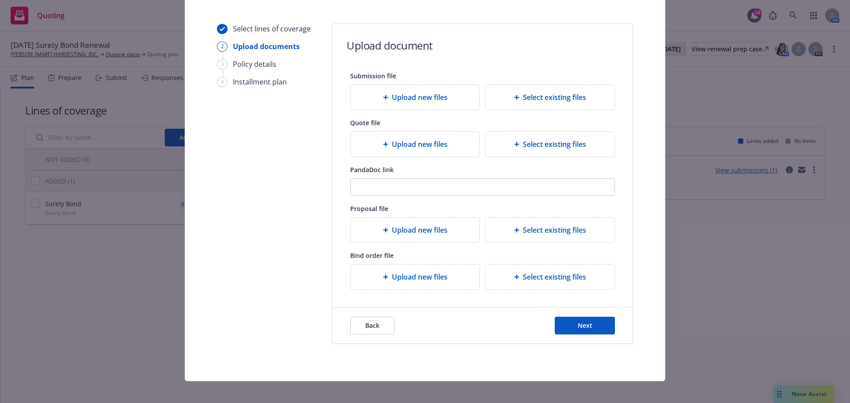
click at [523, 283] on span "Select existing files" at bounding box center [554, 277] width 63 height 11
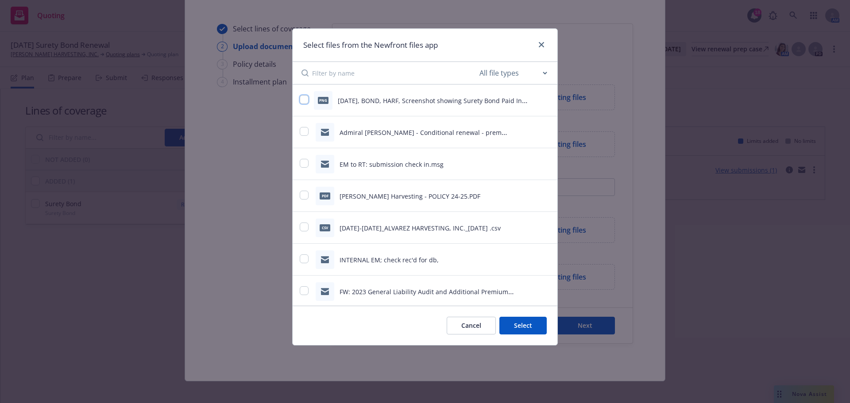
click at [301, 102] on input "checkbox" at bounding box center [304, 99] width 9 height 9
click at [509, 335] on button "Select 1 file" at bounding box center [515, 326] width 64 height 18
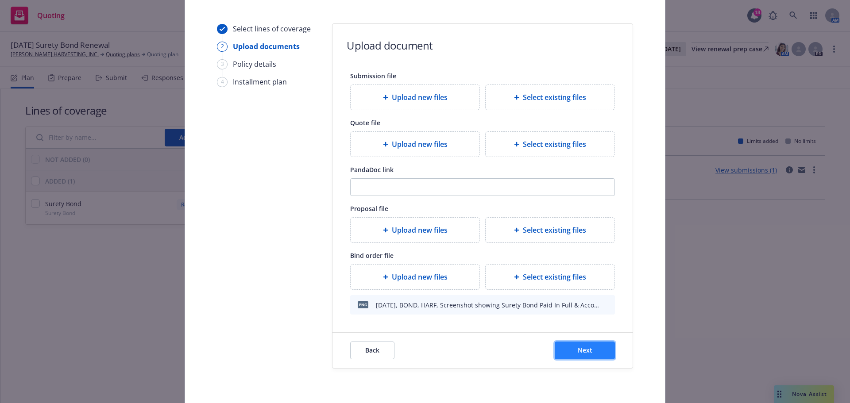
click at [564, 360] on button "Next" at bounding box center [585, 351] width 60 height 18
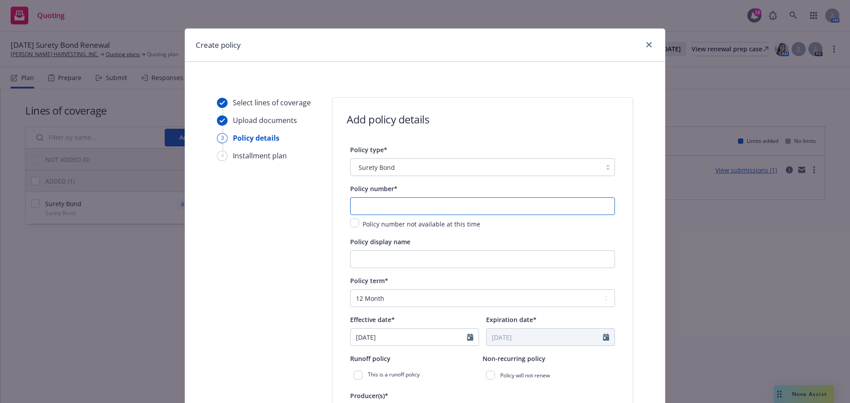
click at [381, 206] on input "text" at bounding box center [482, 206] width 265 height 18
paste input "57BSBGJ1126"
click at [377, 268] on input "Policy display name" at bounding box center [482, 260] width 265 height 18
click at [373, 268] on input "Policy display name" at bounding box center [482, 260] width 265 height 18
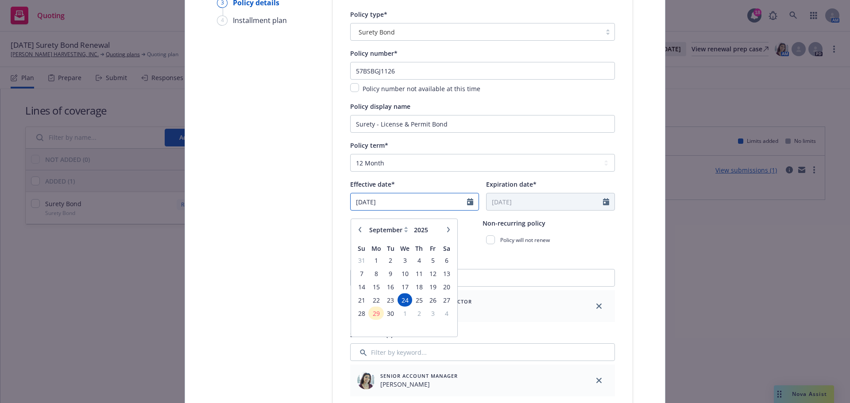
scroll to position [147, 0]
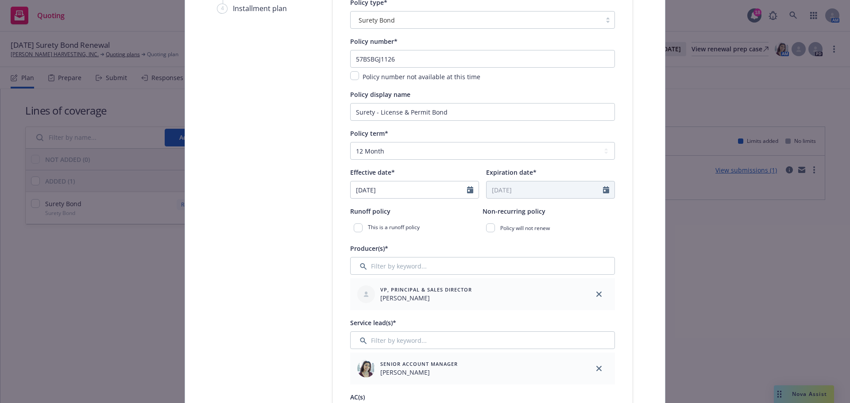
drag, startPoint x: 576, startPoint y: 252, endPoint x: 588, endPoint y: 252, distance: 12.4
click at [579, 236] on div "Policy will not renew" at bounding box center [549, 228] width 132 height 16
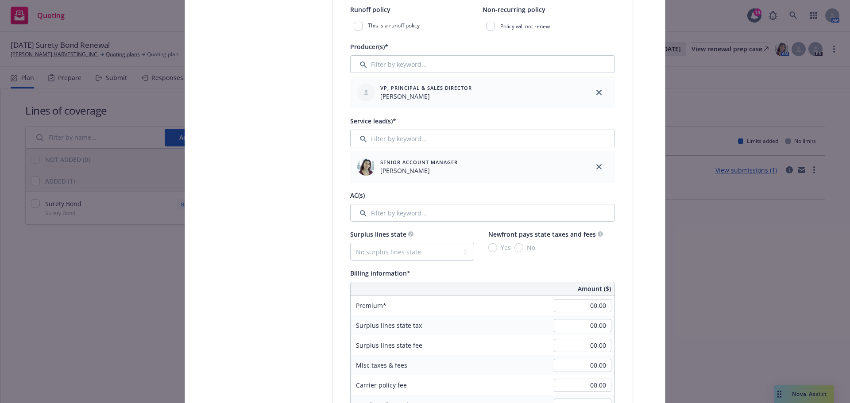
scroll to position [369, 0]
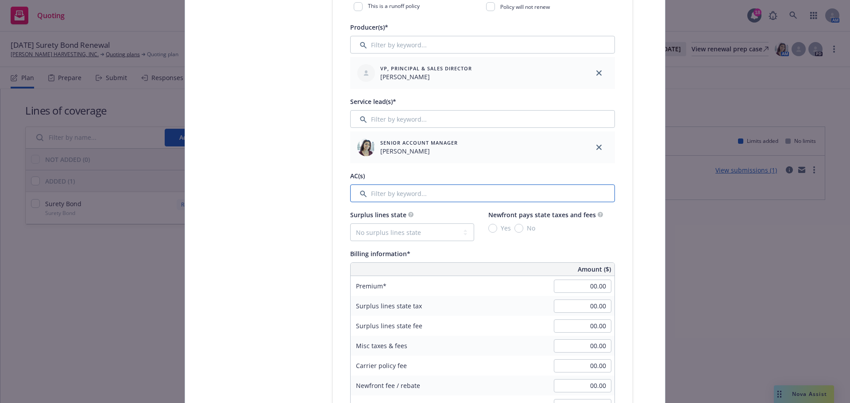
click at [423, 202] on input "Filter by keyword..." at bounding box center [482, 194] width 265 height 18
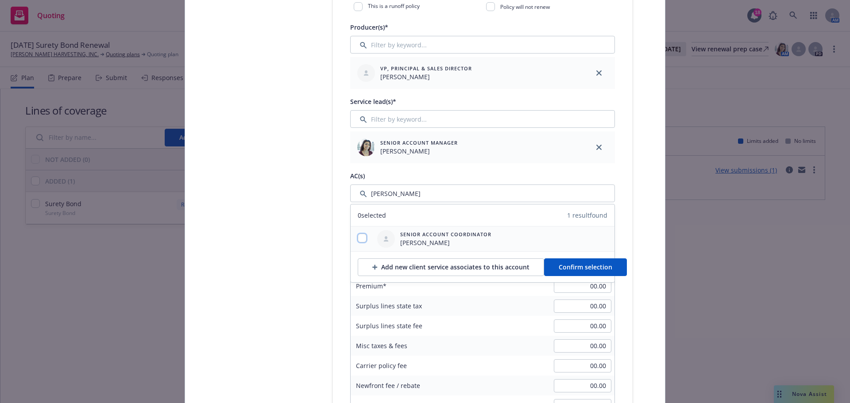
click at [361, 243] on input "checkbox" at bounding box center [362, 238] width 9 height 9
click at [601, 271] on span "Confirm selection" at bounding box center [586, 267] width 54 height 8
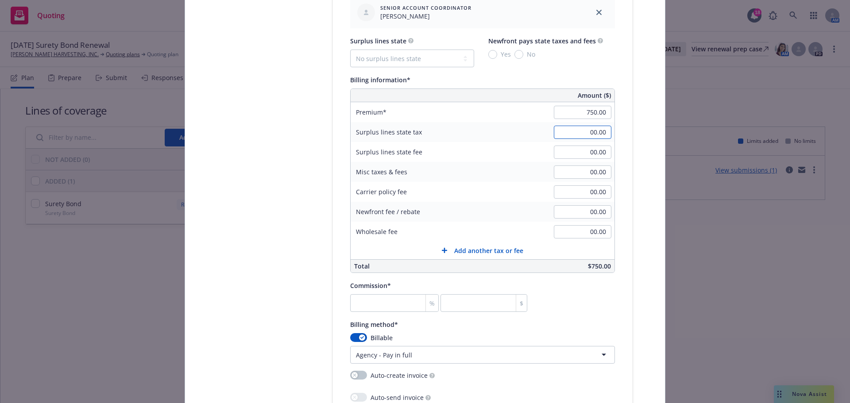
scroll to position [590, 0]
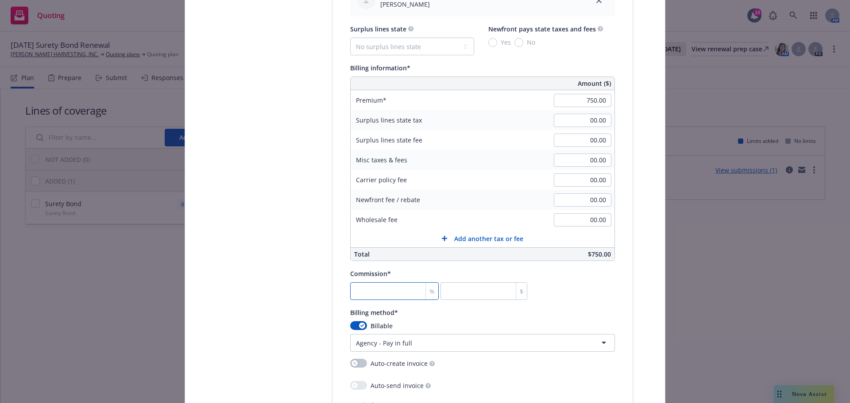
click at [380, 300] on input "number" at bounding box center [394, 292] width 89 height 18
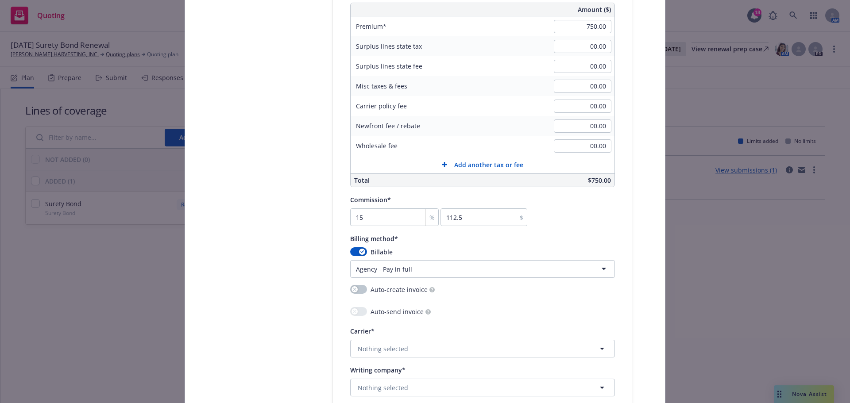
click at [413, 329] on html "Quoting 18 AM 09/24/25 Surety Bond Renewal ALVAREZ HARVESTING, INC. Quoting pla…" at bounding box center [425, 201] width 850 height 403
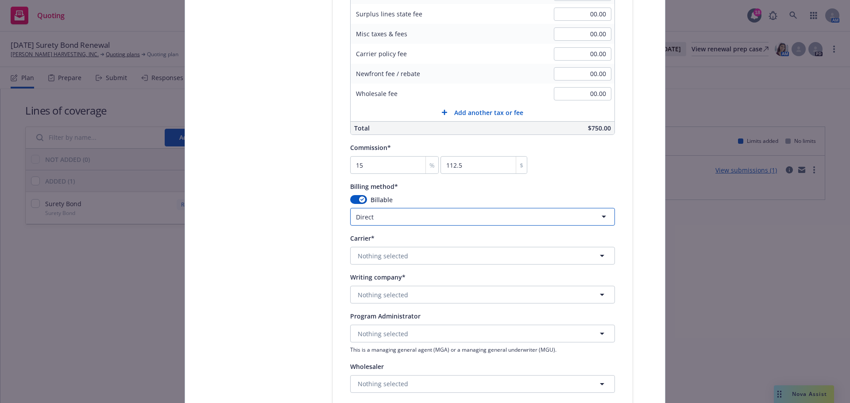
scroll to position [738, 0]
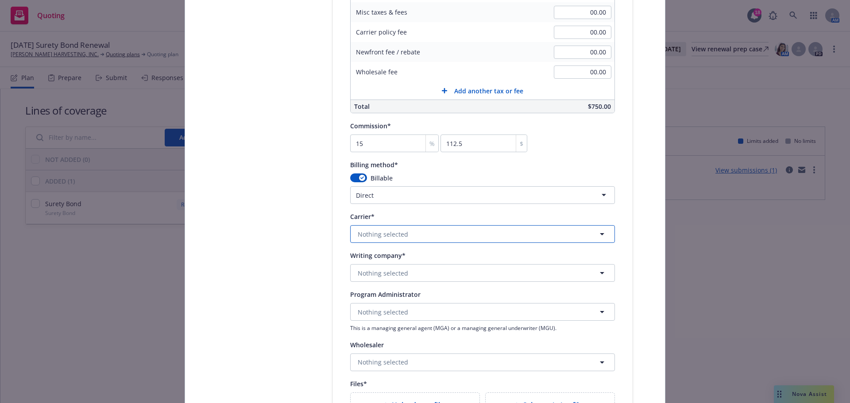
click at [390, 243] on button "Nothing selected" at bounding box center [482, 234] width 265 height 18
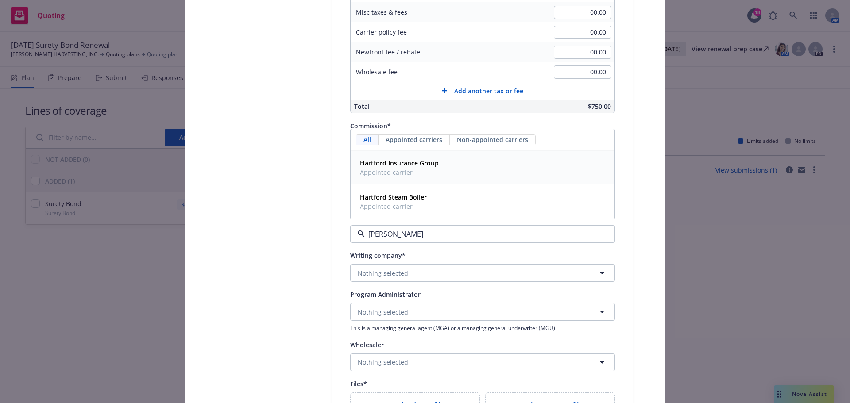
click at [415, 177] on span "Appointed carrier" at bounding box center [399, 172] width 79 height 9
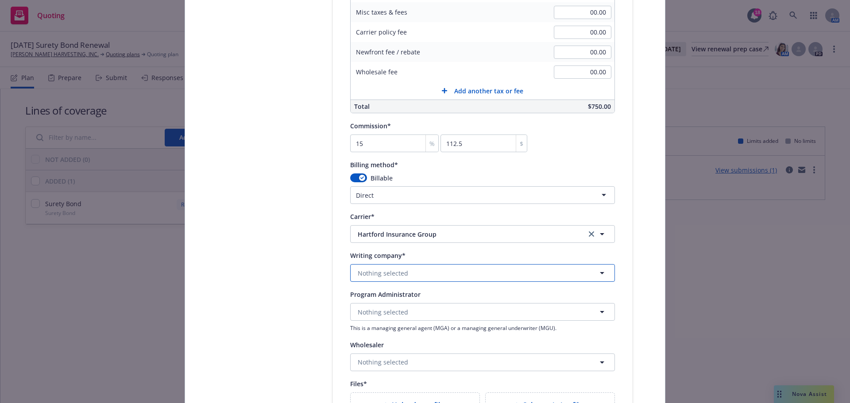
click at [373, 282] on button "Nothing selected" at bounding box center [482, 273] width 265 height 18
click at [399, 278] on span "Nothing selected" at bounding box center [383, 273] width 50 height 9
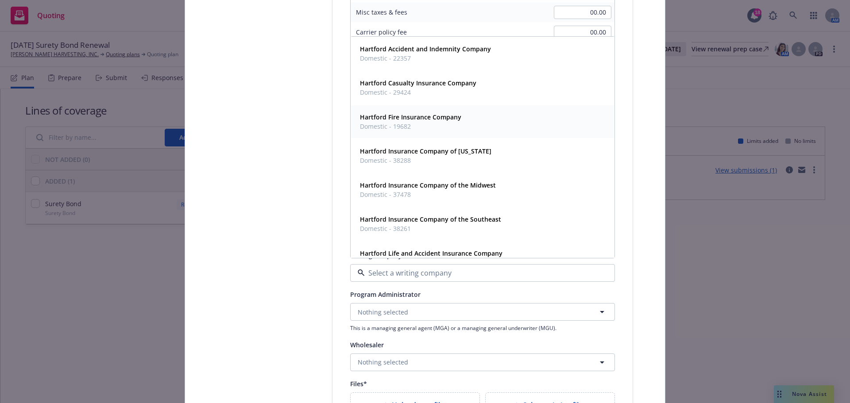
click at [486, 133] on div "Hartford Fire Insurance Company Domestic - 19682" at bounding box center [482, 122] width 252 height 22
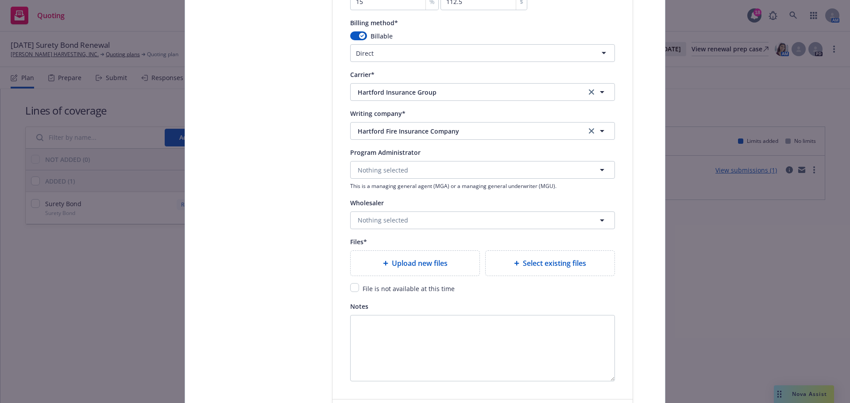
scroll to position [886, 0]
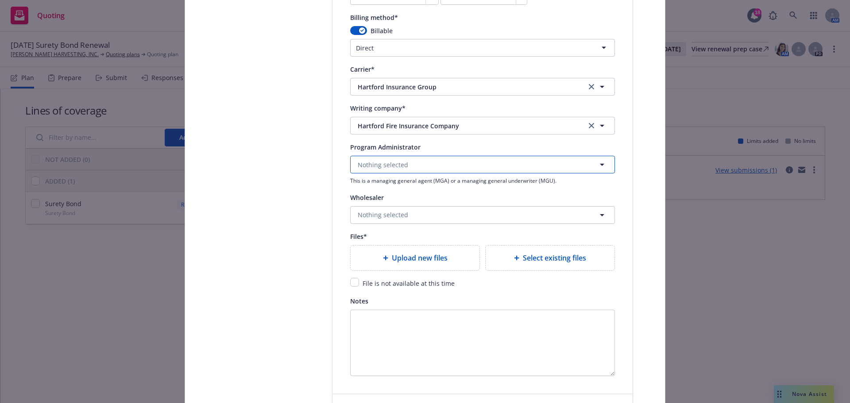
click at [456, 174] on button "Nothing selected" at bounding box center [482, 165] width 265 height 18
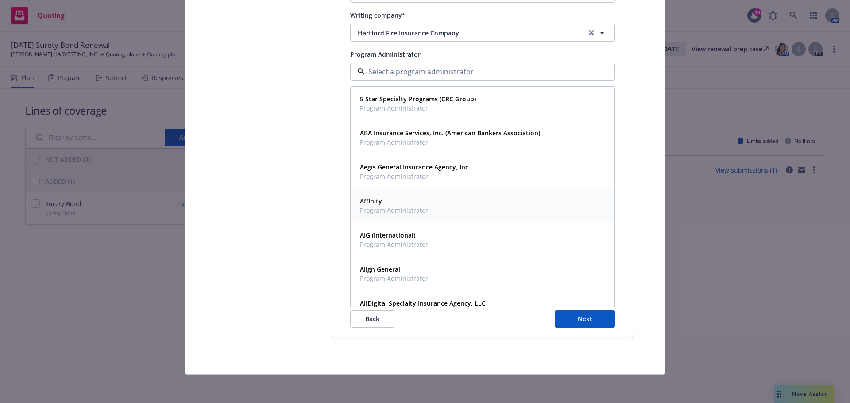
scroll to position [1074, 0]
click at [456, 337] on div "Back Next" at bounding box center [483, 319] width 300 height 35
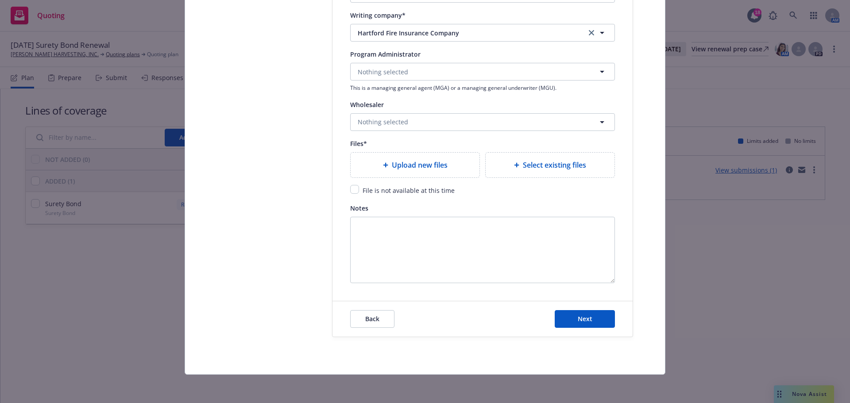
click at [538, 160] on span "Select existing files" at bounding box center [554, 165] width 63 height 11
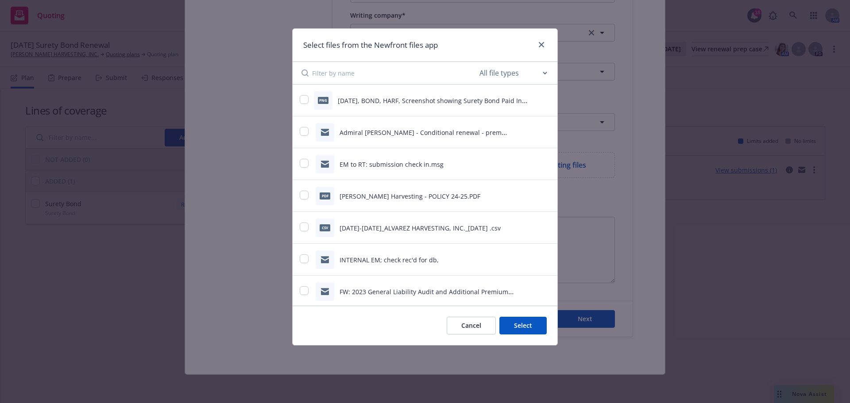
click at [313, 100] on div "png 09.25.2025, BOND, HARF, Screenshot showing Surety Bond Paid In Full & Accou…" at bounding box center [414, 100] width 228 height 19
click at [303, 101] on input "checkbox" at bounding box center [304, 99] width 9 height 9
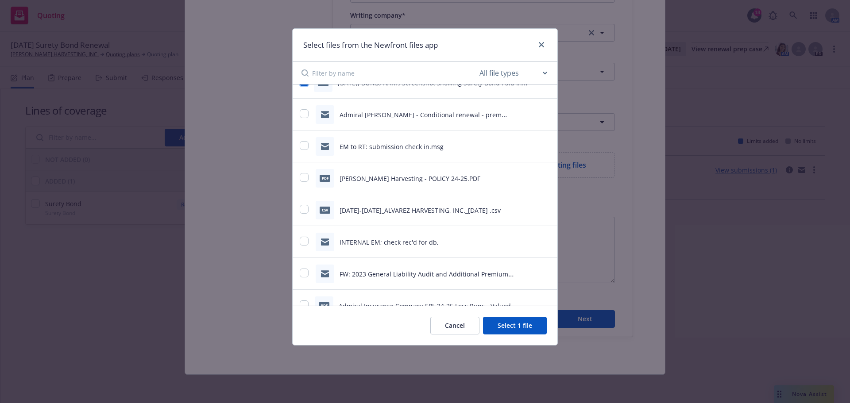
scroll to position [0, 0]
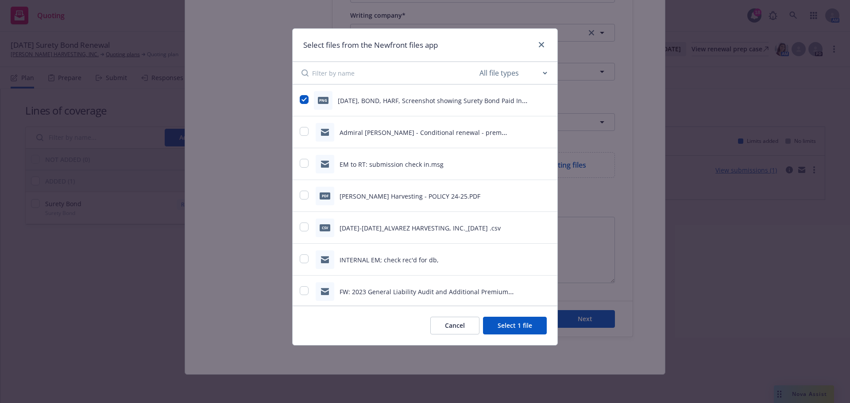
click at [507, 330] on button "Select 1 file" at bounding box center [515, 326] width 64 height 18
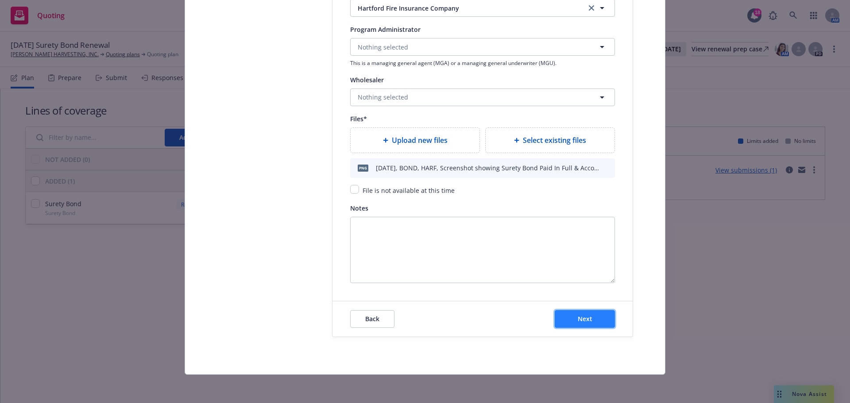
click at [582, 323] on span "Next" at bounding box center [585, 319] width 15 height 8
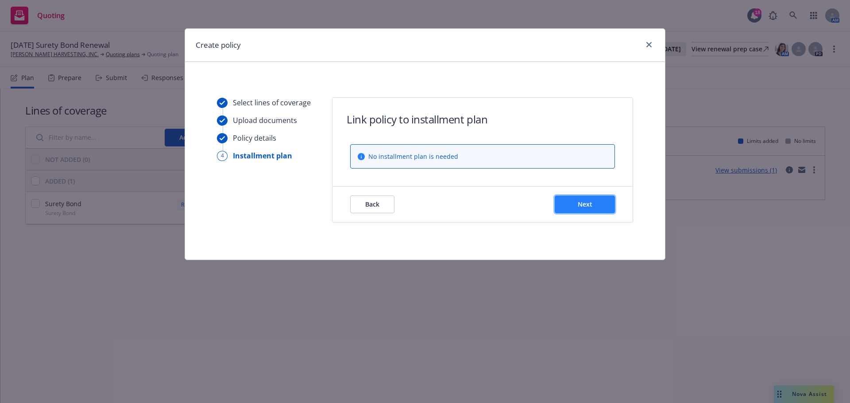
click at [578, 209] on span "Next" at bounding box center [585, 204] width 15 height 8
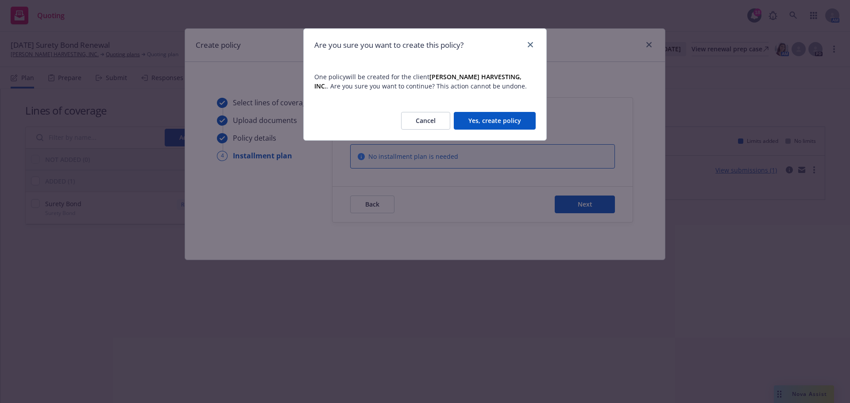
click at [411, 127] on button "Cancel" at bounding box center [425, 121] width 49 height 18
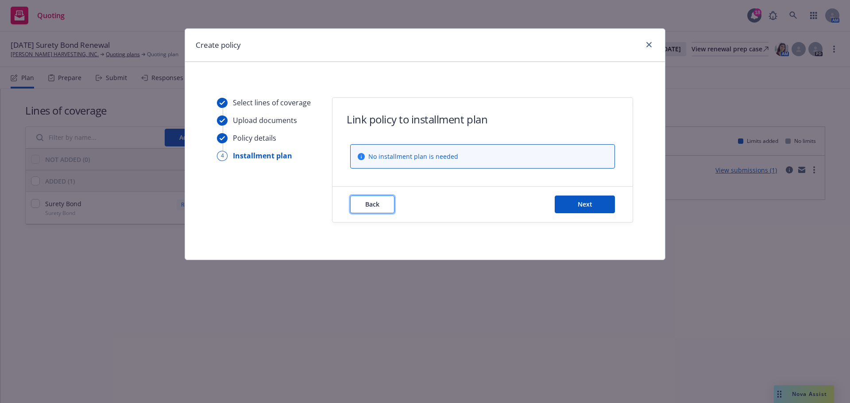
click at [357, 213] on button "Back" at bounding box center [372, 205] width 44 height 18
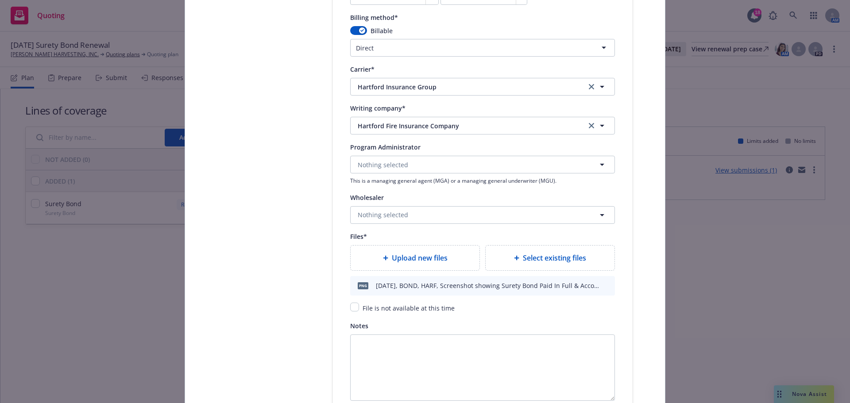
scroll to position [1102, 0]
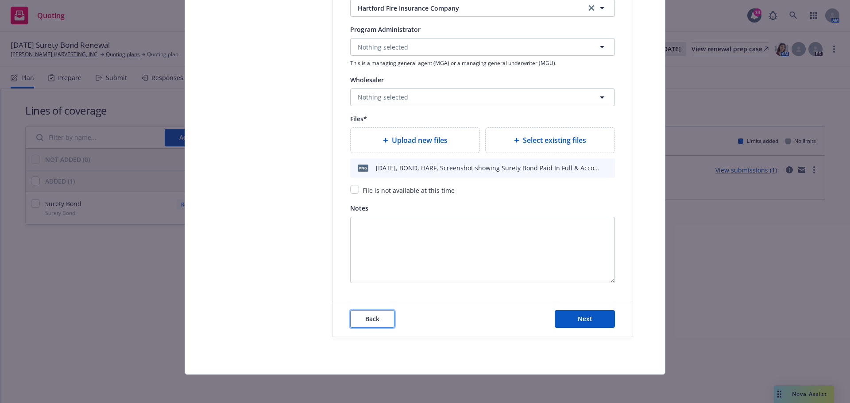
click at [387, 317] on button "Back" at bounding box center [372, 319] width 44 height 18
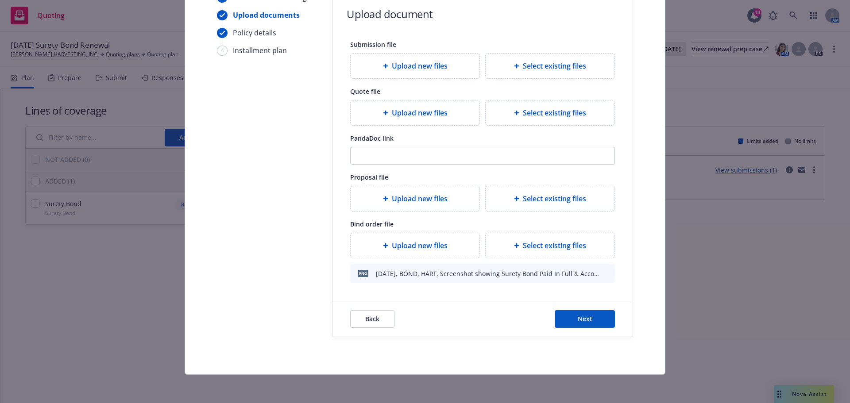
scroll to position [139, 0]
click at [387, 317] on button "Back" at bounding box center [372, 319] width 44 height 18
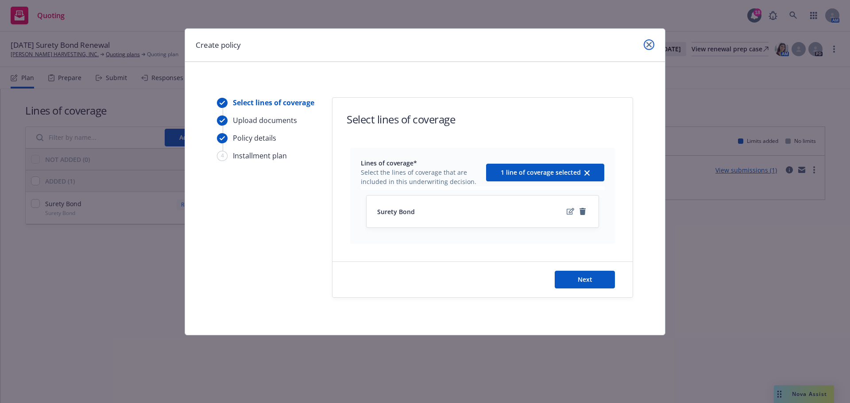
click at [650, 48] on link "close" at bounding box center [649, 44] width 11 height 11
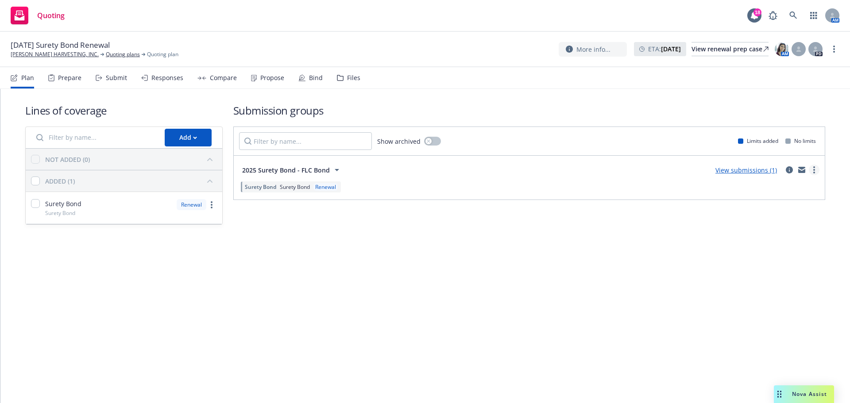
click at [813, 174] on icon "more" at bounding box center [814, 169] width 2 height 7
click at [836, 133] on div "Lines of coverage Add NOT ADDED (0) ADDED (1) Surety Bond Surety Bond Renewal S…" at bounding box center [425, 176] width 850 height 175
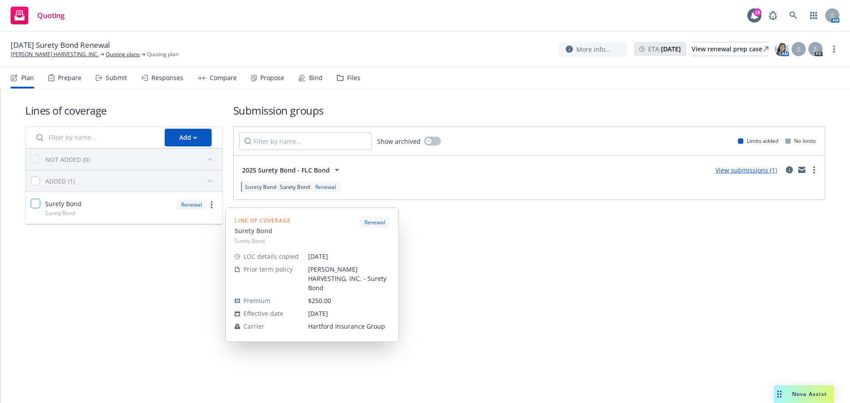
click at [40, 208] on input "checkbox" at bounding box center [35, 203] width 9 height 9
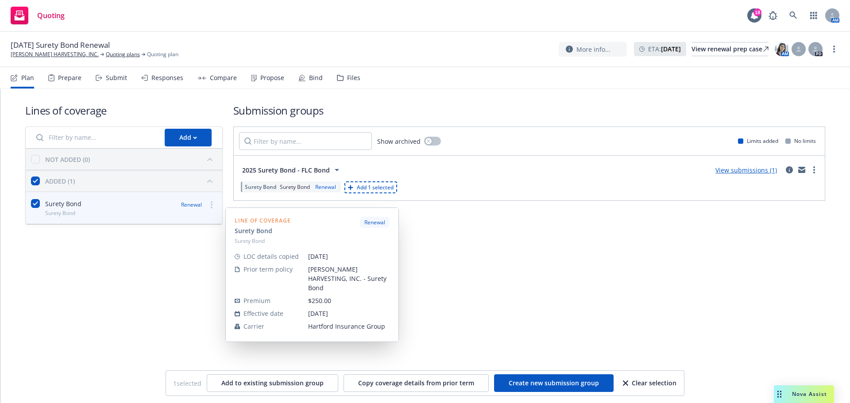
click at [213, 210] on link "more" at bounding box center [211, 205] width 11 height 11
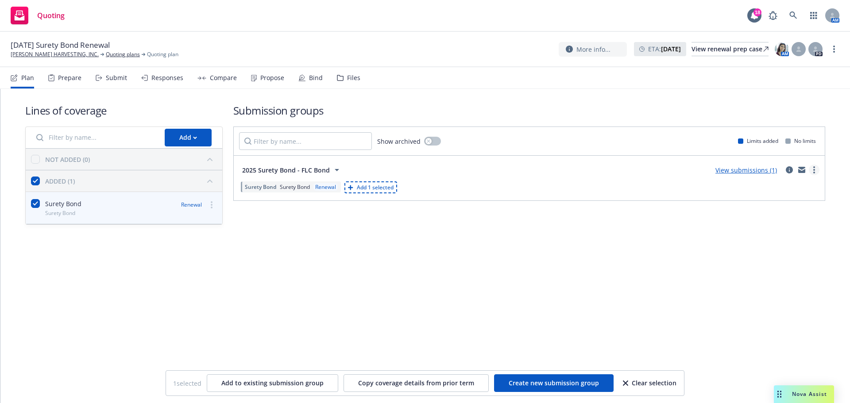
click at [811, 175] on link "more" at bounding box center [814, 170] width 11 height 11
click at [748, 278] on span "Archive" at bounding box center [743, 274] width 43 height 8
click at [511, 330] on div "Lines of coverage Add NOT ADDED (0) ADDED (1) Surety Bond Surety Bond Renewal S…" at bounding box center [425, 246] width 850 height 314
click at [609, 388] on button "Create new submission group" at bounding box center [554, 384] width 120 height 18
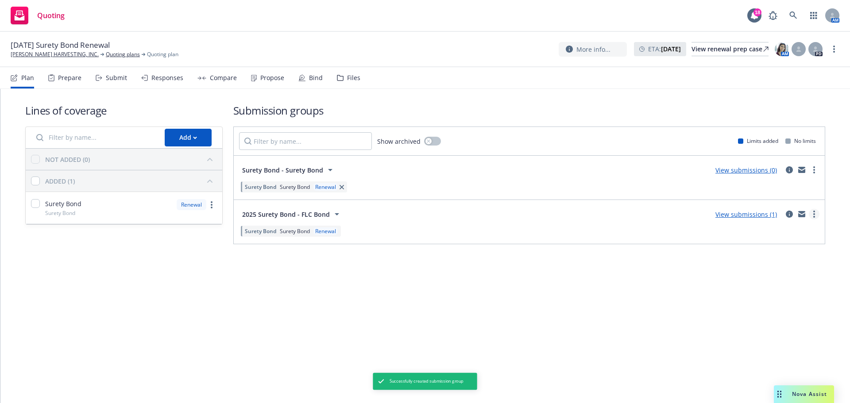
click at [812, 220] on link "more" at bounding box center [814, 214] width 11 height 11
click at [344, 190] on icon "button" at bounding box center [342, 187] width 4 height 4
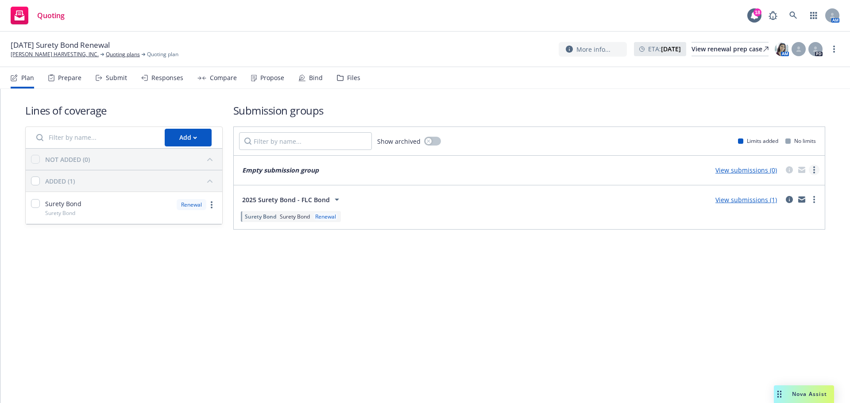
click at [813, 175] on link "more" at bounding box center [814, 170] width 11 height 11
click at [747, 275] on span "Archive" at bounding box center [743, 274] width 43 height 8
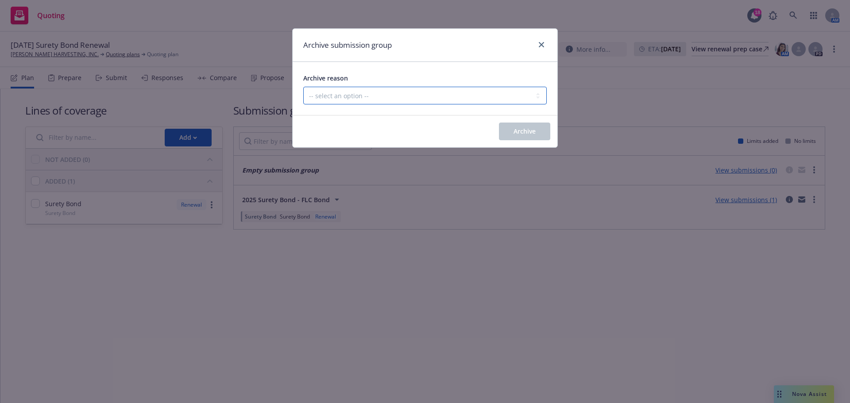
click at [422, 104] on select "-- select an option -- Customer no longer needs this coverage Duplicate Histori…" at bounding box center [425, 96] width 244 height 18
click at [305, 93] on select "-- select an option -- Customer no longer needs this coverage Duplicate Histori…" at bounding box center [425, 96] width 244 height 18
click at [545, 140] on button "Archive" at bounding box center [524, 132] width 51 height 18
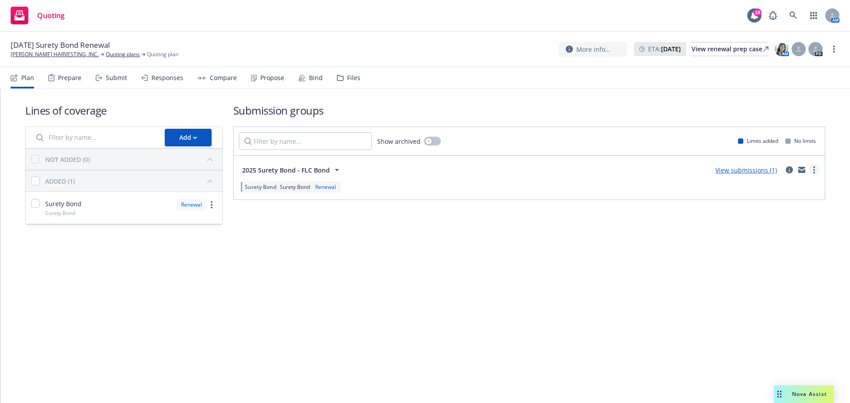
click at [813, 175] on link "more" at bounding box center [814, 170] width 11 height 11
click at [411, 264] on div "Lines of coverage Add NOT ADDED (0) ADDED (1) Surety Bond Surety Bond Renewal S…" at bounding box center [425, 176] width 850 height 175
click at [106, 57] on link "Quoting plans" at bounding box center [123, 54] width 34 height 8
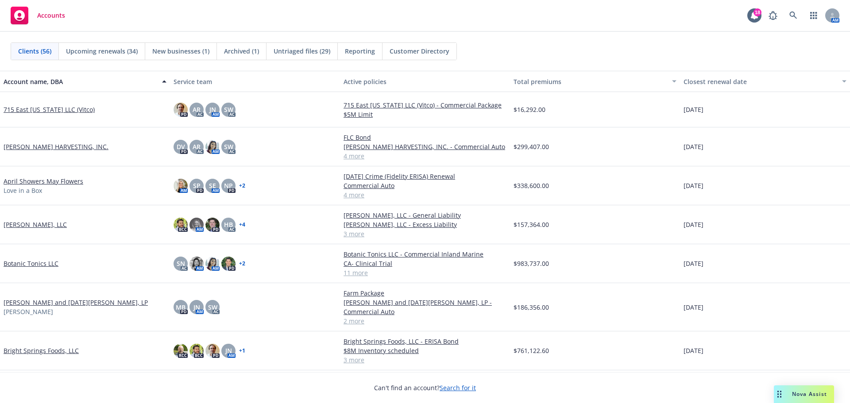
click at [44, 150] on link "ALVAREZ HARVESTING, INC." at bounding box center [56, 146] width 105 height 9
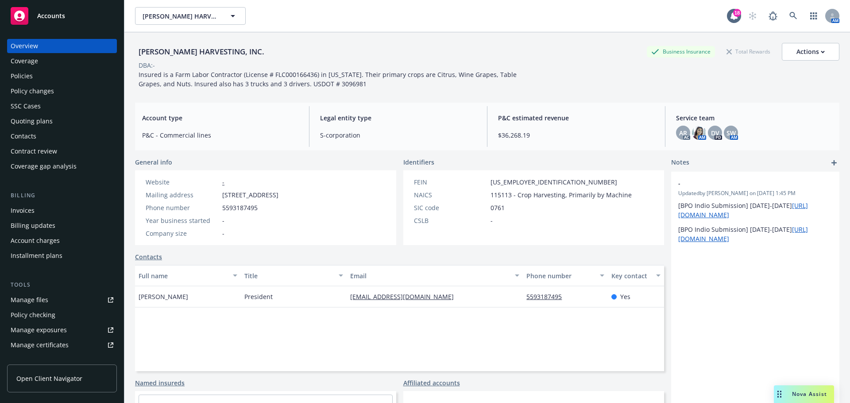
click at [49, 83] on div "Policies" at bounding box center [62, 76] width 103 height 14
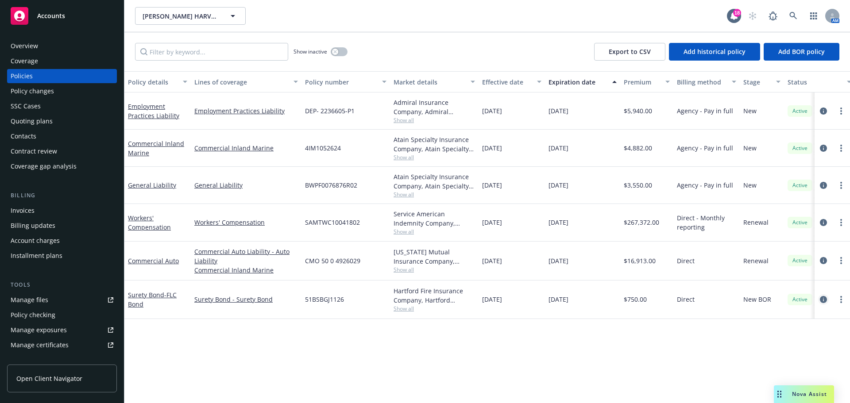
click at [823, 303] on icon "circleInformation" at bounding box center [823, 299] width 7 height 7
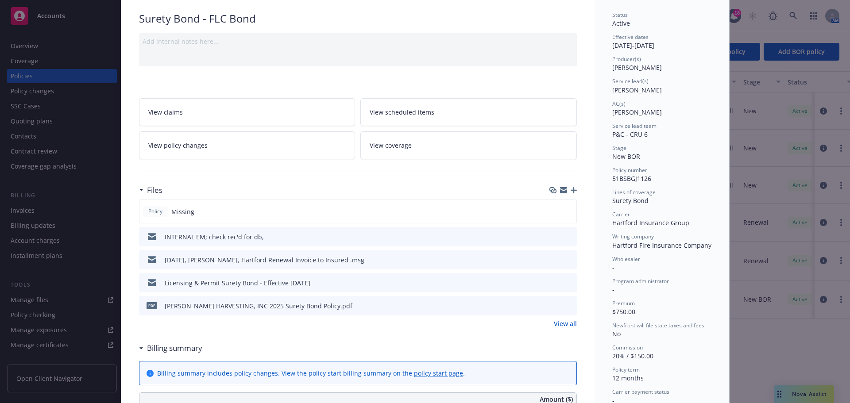
scroll to position [74, 0]
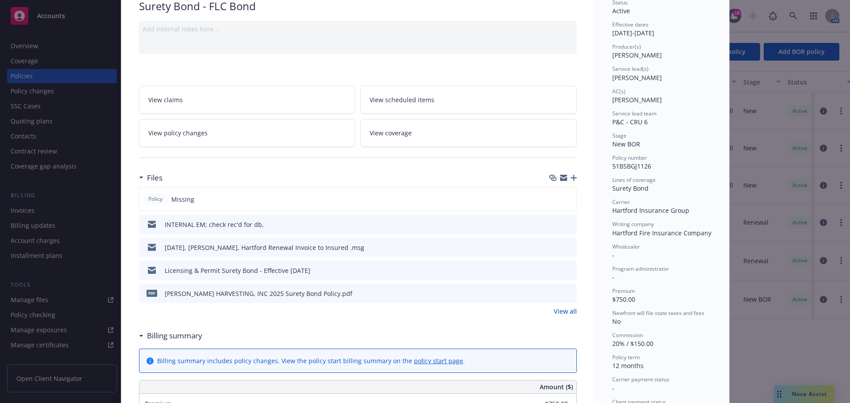
click at [342, 303] on div "pdf ALVAREZ HARVESTING, INC 2025 Surety Bond Policy.pdf" at bounding box center [358, 293] width 438 height 19
click at [551, 295] on icon "download file" at bounding box center [554, 292] width 6 height 5
click at [43, 79] on div "Policy Surety Bond - FLC Bond Add internal notes here... View claims View sched…" at bounding box center [425, 201] width 850 height 403
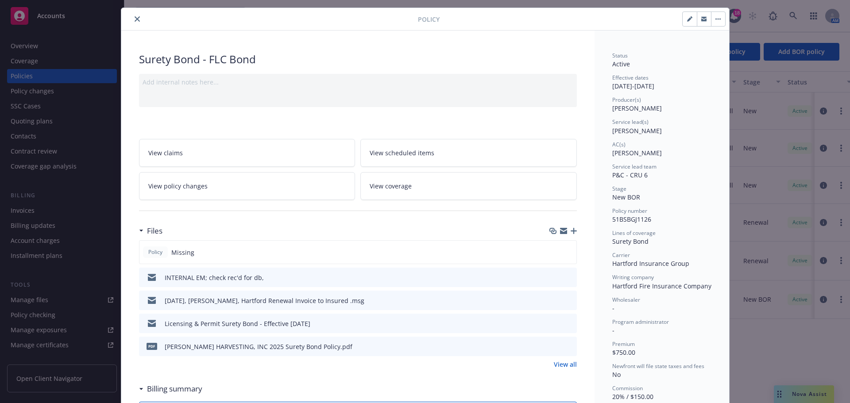
scroll to position [0, 0]
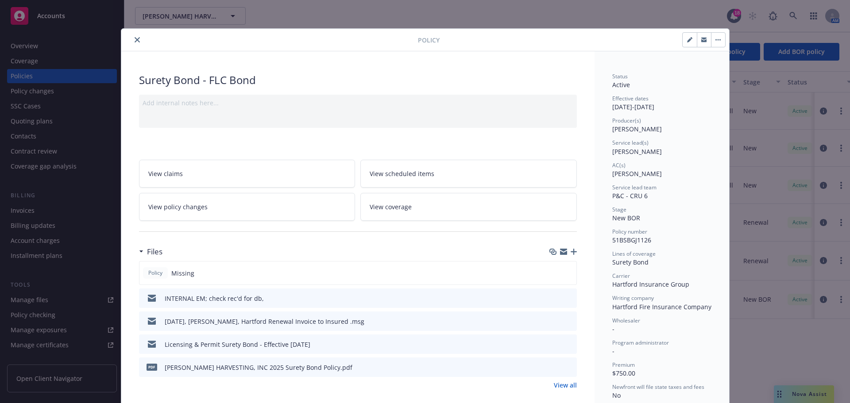
click at [138, 39] on icon "close" at bounding box center [137, 39] width 5 height 5
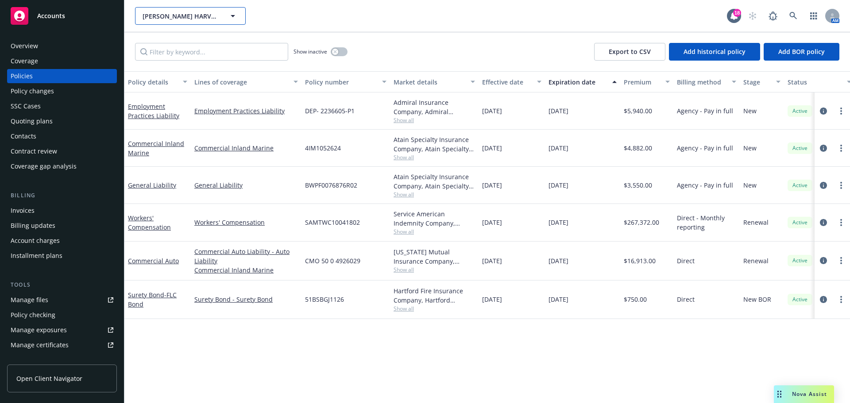
click at [160, 21] on span "ALVAREZ HARVESTING, INC." at bounding box center [181, 16] width 77 height 9
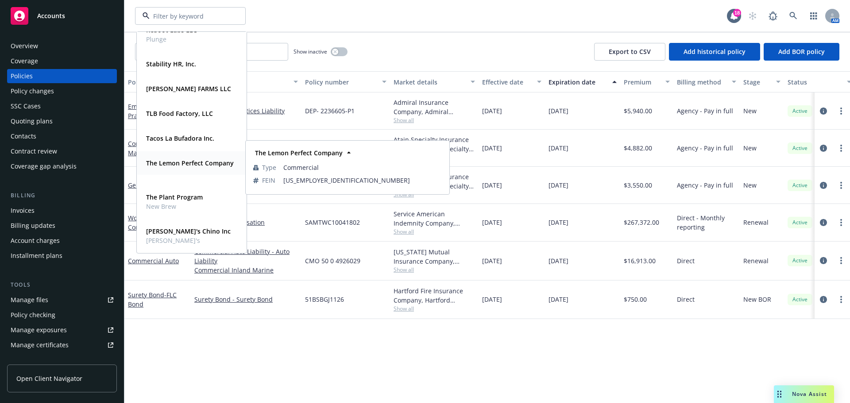
scroll to position [1214, 0]
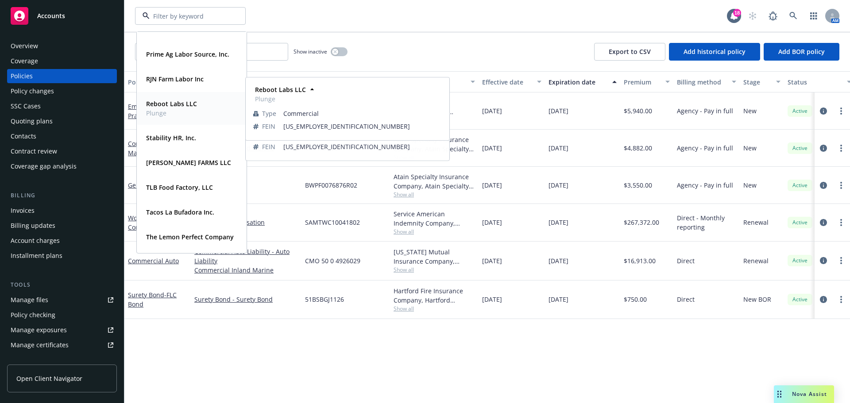
click at [167, 108] on span "Reboot Labs LLC" at bounding box center [171, 103] width 51 height 9
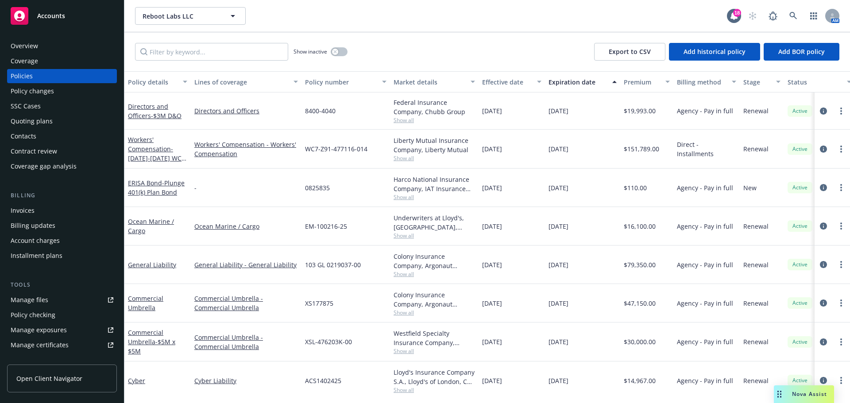
click at [50, 128] on div "Quoting plans" at bounding box center [32, 121] width 42 height 14
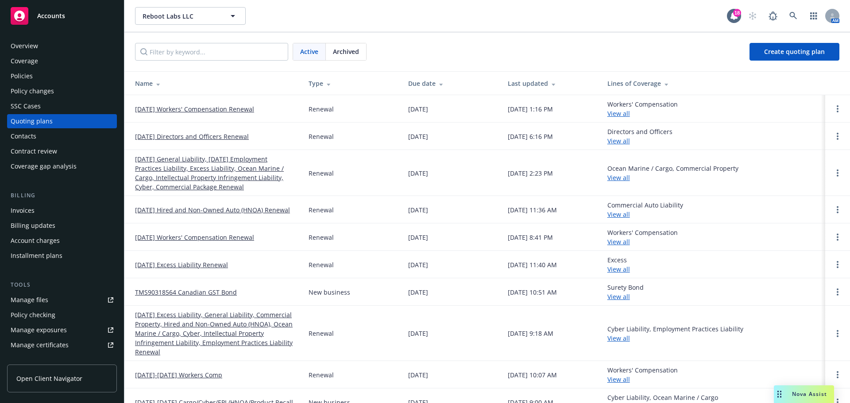
click at [223, 111] on link "[DATE] Workers' Compensation Renewal" at bounding box center [194, 108] width 119 height 9
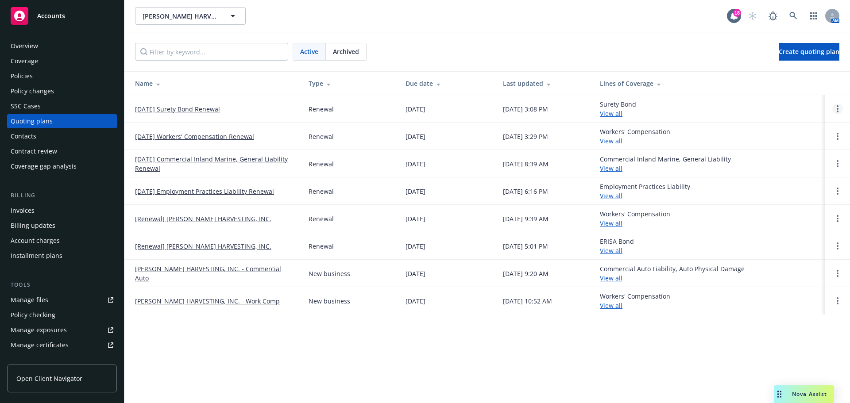
click at [836, 111] on link "Open options" at bounding box center [837, 109] width 11 height 11
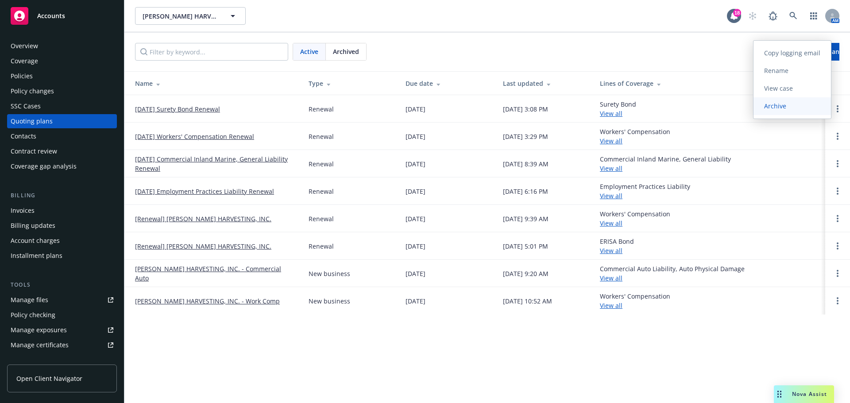
click at [769, 106] on span "Archive" at bounding box center [775, 106] width 43 height 8
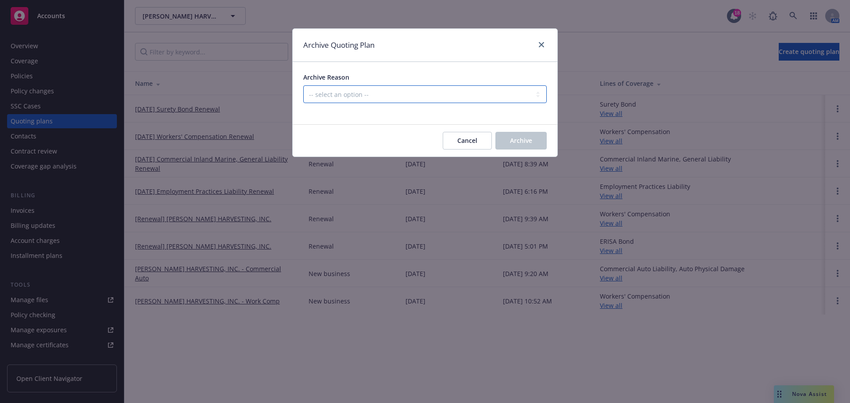
click at [334, 95] on select "-- select an option -- All policies in this renewal plan are auto-renewed Creat…" at bounding box center [425, 94] width 244 height 18
select select "ARCHIVED_RENEWAL_COMPLETED"
click at [303, 89] on select "-- select an option -- All policies in this renewal plan are auto-renewed Creat…" at bounding box center [425, 94] width 244 height 18
click at [541, 139] on button "Archive" at bounding box center [520, 141] width 51 height 18
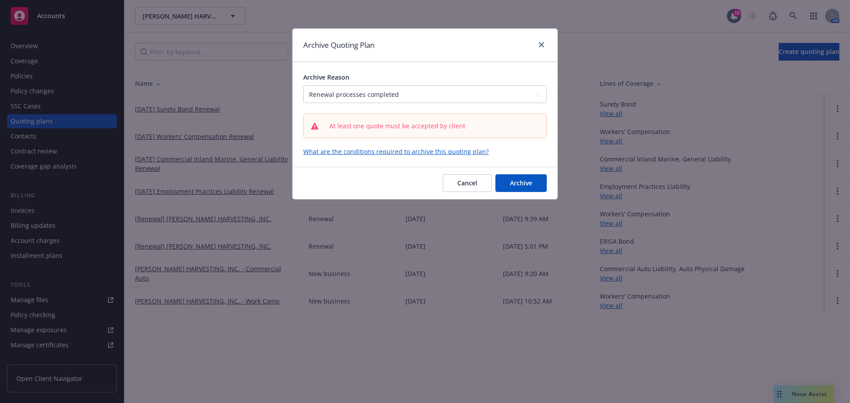
click at [454, 156] on link "What are the conditions required to archive this quoting plan?" at bounding box center [425, 151] width 244 height 9
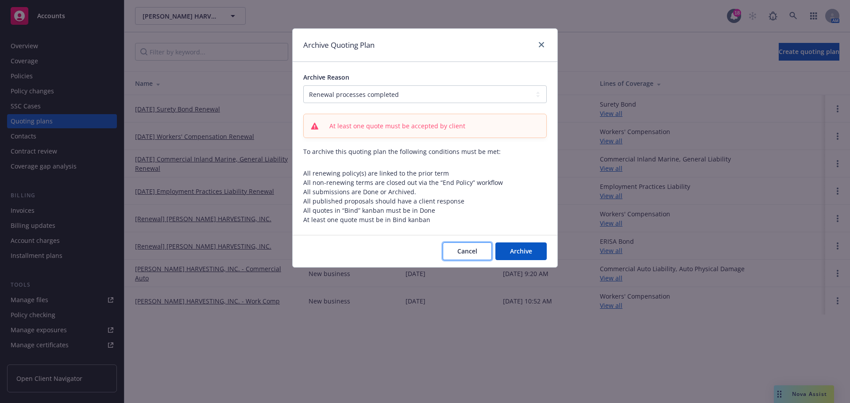
click at [472, 255] on span "Cancel" at bounding box center [467, 251] width 20 height 8
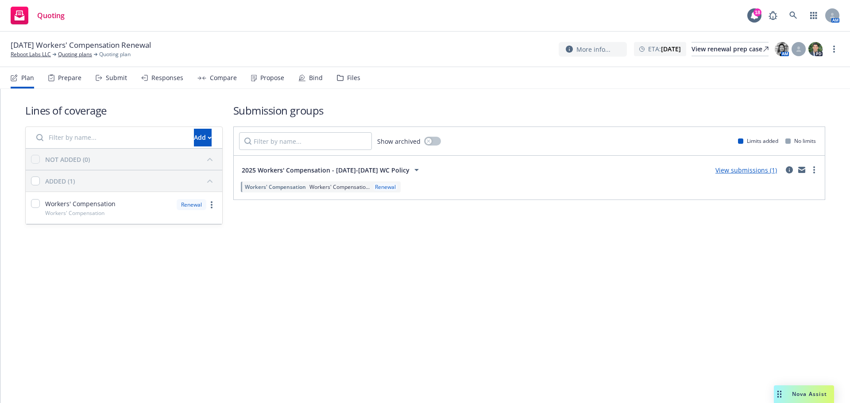
drag, startPoint x: 350, startPoint y: 83, endPoint x: 339, endPoint y: 87, distance: 12.3
click at [349, 84] on div "Plan Prepare Submit Responses Compare Propose Bind Files" at bounding box center [186, 77] width 350 height 21
click at [360, 82] on div "Files" at bounding box center [348, 77] width 23 height 21
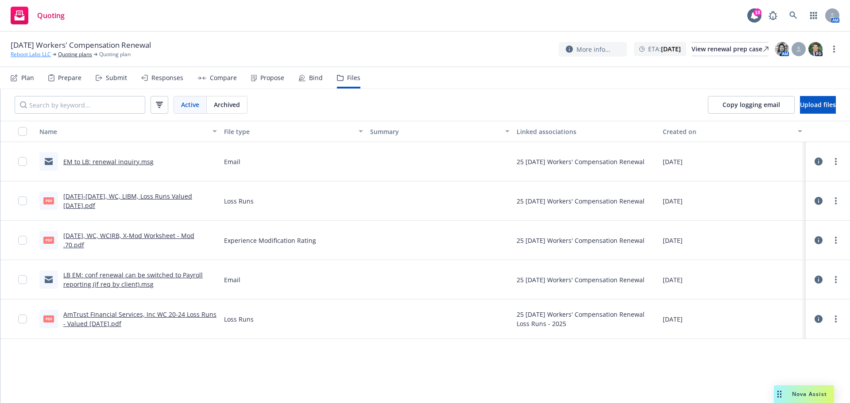
click at [36, 56] on link "Reboot Labs LLC" at bounding box center [31, 54] width 40 height 8
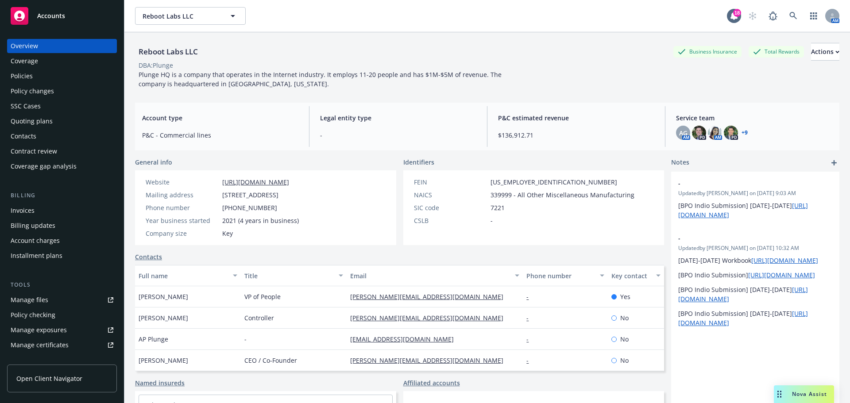
click at [45, 80] on div "Policies" at bounding box center [62, 76] width 103 height 14
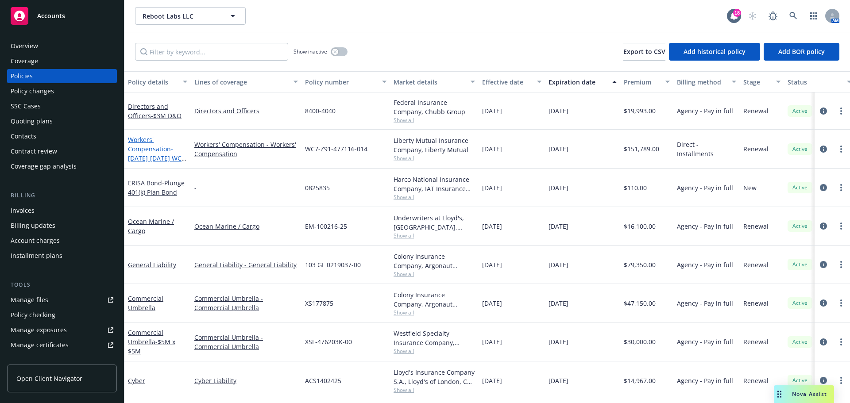
click at [148, 159] on link "Workers' Compensation - 2024-2025 WC Policy" at bounding box center [155, 153] width 54 height 36
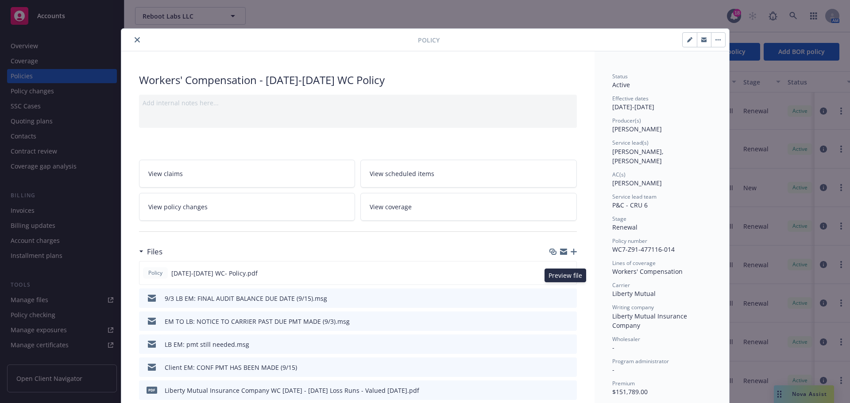
click at [565, 276] on icon "preview file" at bounding box center [568, 273] width 8 height 6
click at [61, 43] on div "Policy Workers' Compensation - 2024-2025 WC Policy Add internal notes here... V…" at bounding box center [425, 201] width 850 height 403
click at [135, 37] on button "close" at bounding box center [137, 40] width 11 height 11
click at [134, 37] on div "Show inactive Export to CSV Add historical policy Add BOR policy" at bounding box center [487, 51] width 726 height 39
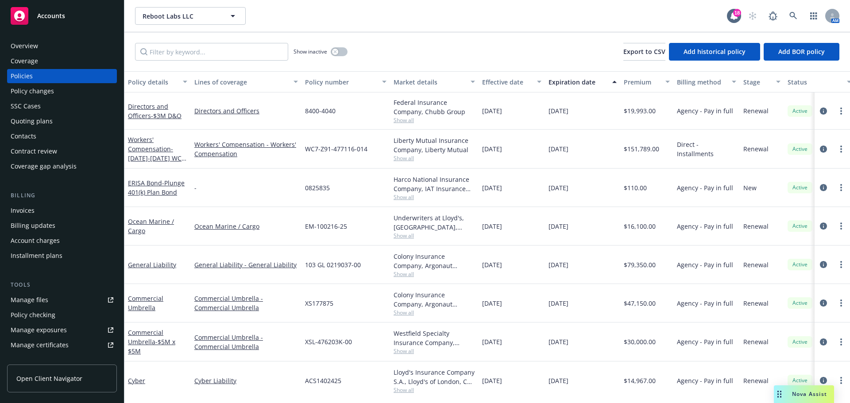
click at [74, 53] on div "Overview" at bounding box center [62, 46] width 103 height 14
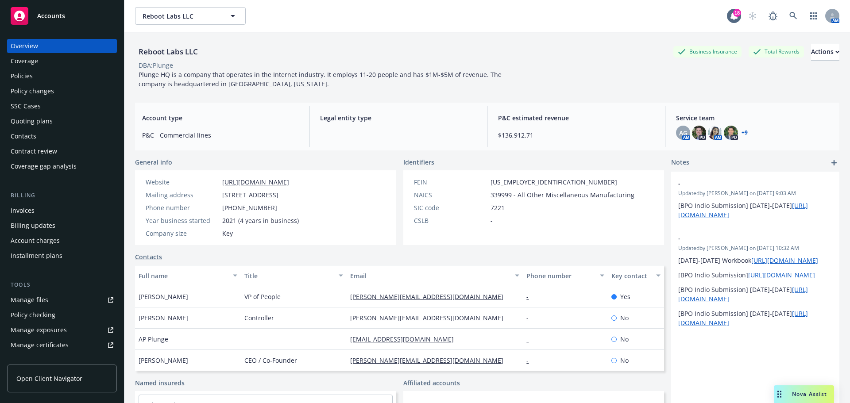
click at [75, 128] on div "Quoting plans" at bounding box center [62, 121] width 103 height 14
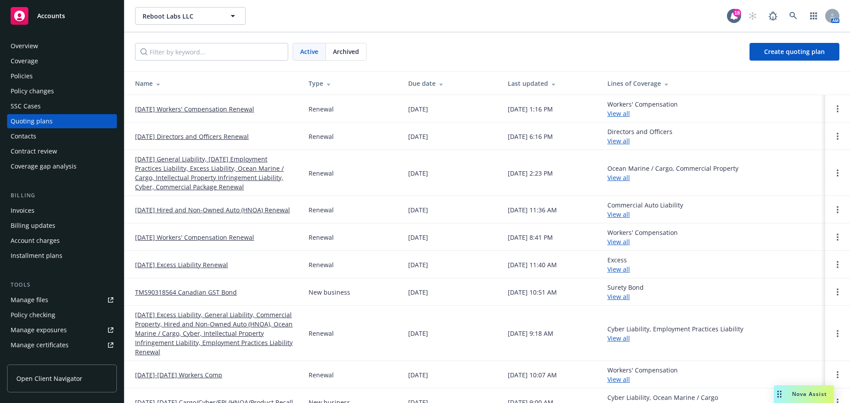
click at [215, 113] on link "[DATE] Workers' Compensation Renewal" at bounding box center [194, 108] width 119 height 9
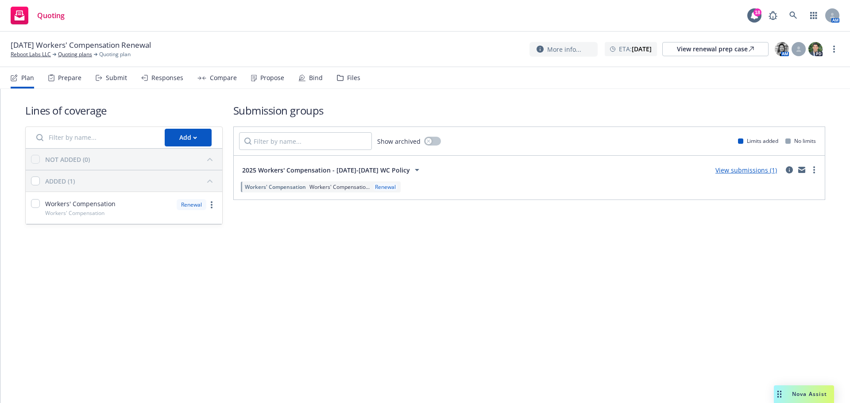
click at [360, 77] on div "Files" at bounding box center [348, 77] width 23 height 21
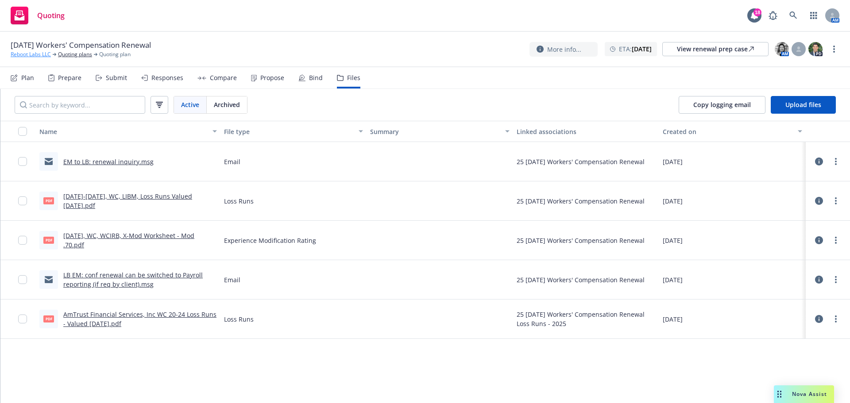
click at [20, 58] on link "Reboot Labs LLC" at bounding box center [31, 54] width 40 height 8
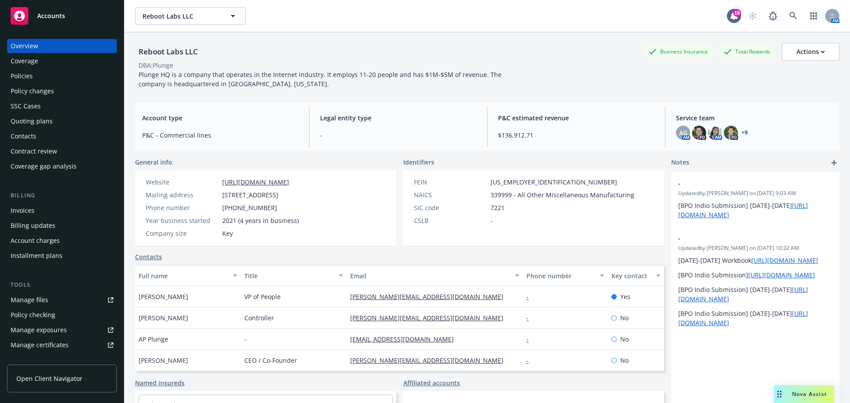
click at [29, 79] on div "Policies" at bounding box center [22, 76] width 22 height 14
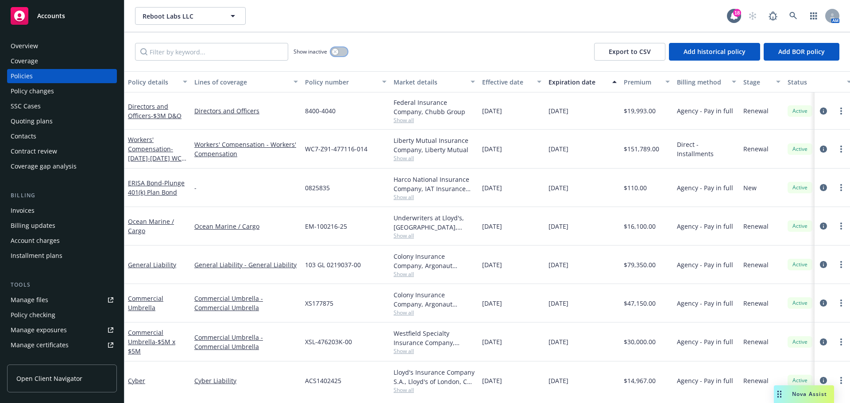
click at [342, 56] on button "button" at bounding box center [339, 51] width 17 height 9
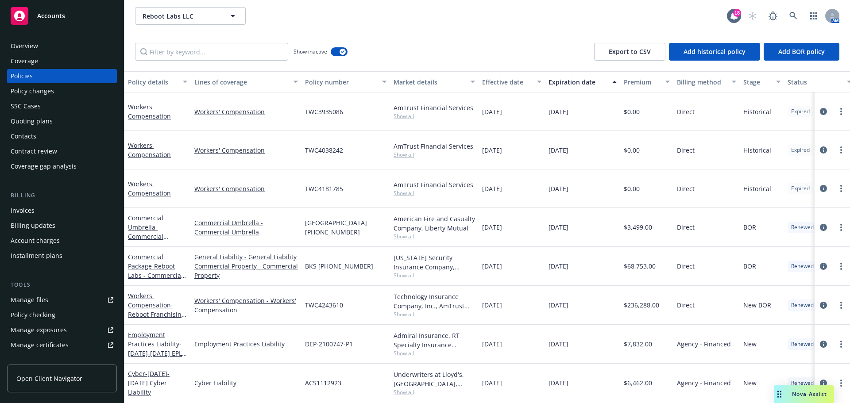
click at [143, 87] on div "Policy details" at bounding box center [153, 81] width 50 height 9
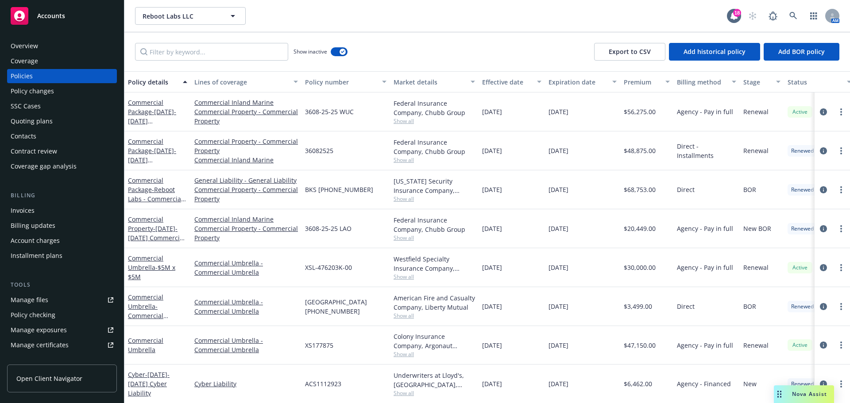
click at [142, 87] on div "Policy details" at bounding box center [153, 81] width 50 height 9
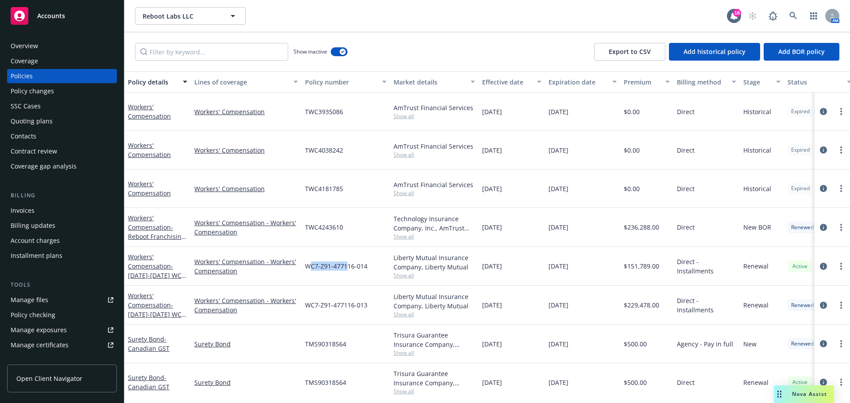
drag, startPoint x: 309, startPoint y: 283, endPoint x: 344, endPoint y: 287, distance: 35.6
click at [347, 286] on div "WC7-Z91-477116-014" at bounding box center [346, 266] width 89 height 39
click at [372, 285] on div "WC7-Z91-477116-014" at bounding box center [346, 266] width 89 height 39
drag, startPoint x: 364, startPoint y: 283, endPoint x: 297, endPoint y: 283, distance: 66.9
click at [313, 271] on span "WC7-Z91-477116-014" at bounding box center [336, 266] width 62 height 9
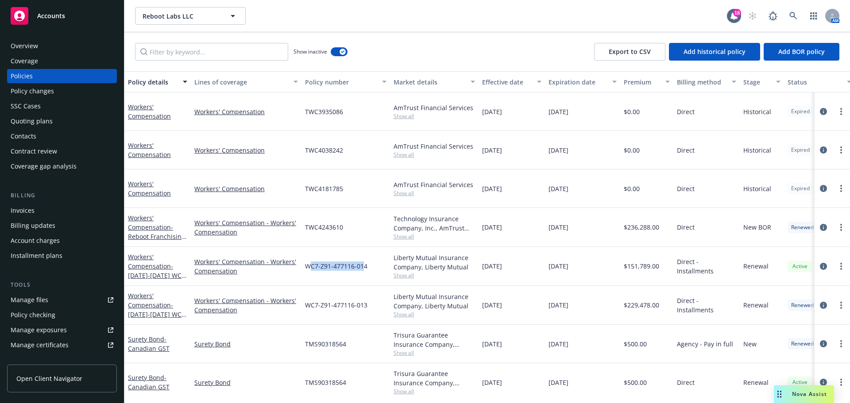
click at [357, 271] on span "WC7-Z91-477116-014" at bounding box center [336, 266] width 62 height 9
drag, startPoint x: 371, startPoint y: 283, endPoint x: 301, endPoint y: 283, distance: 69.5
click at [306, 285] on div "WC7-Z91-477116-014" at bounding box center [346, 266] width 89 height 39
copy span "WC7-Z91-477116-014"
drag, startPoint x: 368, startPoint y: 194, endPoint x: 304, endPoint y: 210, distance: 66.2
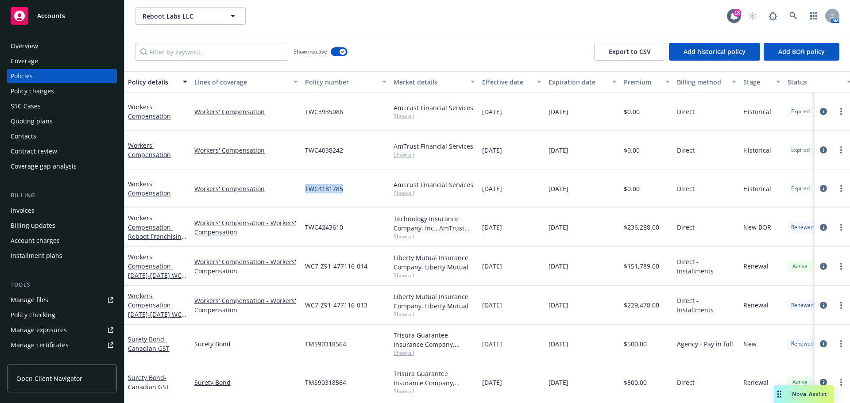
click at [304, 208] on div "TWC4181785" at bounding box center [346, 189] width 89 height 39
copy span "TWC4181785"
drag, startPoint x: 360, startPoint y: 157, endPoint x: 304, endPoint y: 171, distance: 58.5
click at [304, 170] on div "TWC4038242" at bounding box center [346, 150] width 89 height 39
copy span "TWC4038242"
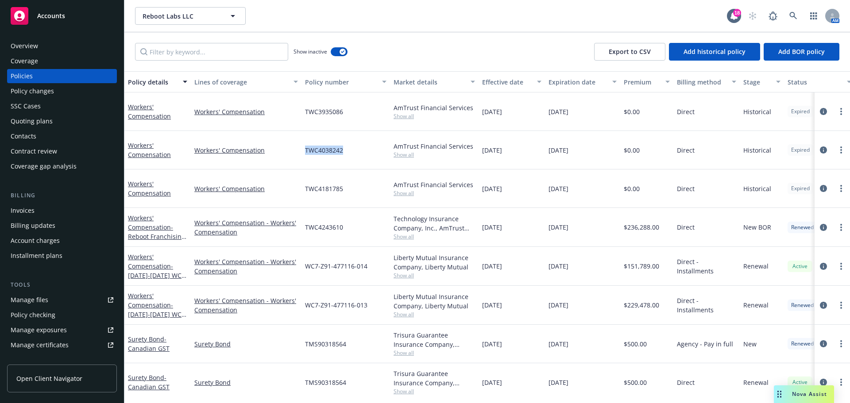
copy span "TWC4038242"
drag, startPoint x: 302, startPoint y: 114, endPoint x: 372, endPoint y: 113, distance: 69.5
click at [372, 113] on div "TWC3935086" at bounding box center [346, 112] width 89 height 39
copy span "TWC3935086"
click at [43, 50] on div "Overview" at bounding box center [62, 46] width 103 height 14
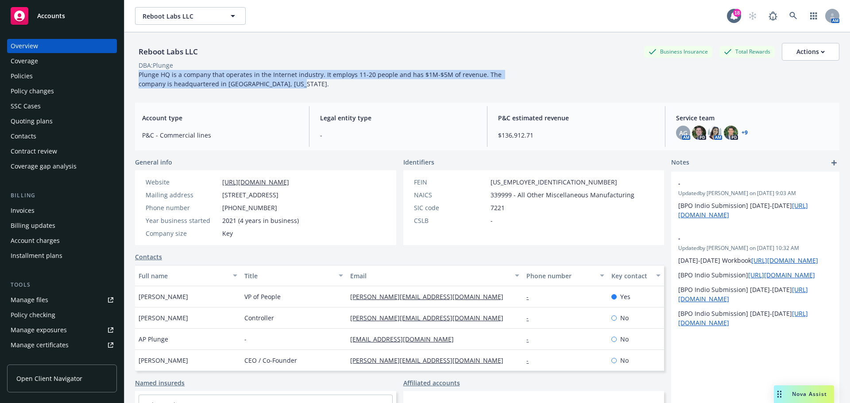
drag, startPoint x: 274, startPoint y: 93, endPoint x: 144, endPoint y: 70, distance: 132.1
click at [138, 80] on div "Reboot Labs LLC Business Insurance Total Rewards Actions DBA: Plunge Plunge HQ …" at bounding box center [487, 63] width 704 height 63
copy span "Plunge HQ is a company that operates in the Internet industry. It employs 11-20…"
click at [35, 83] on div "Policies" at bounding box center [62, 76] width 103 height 14
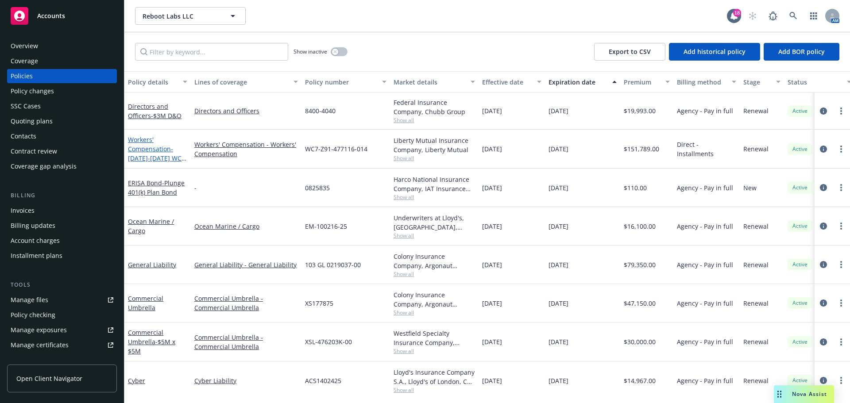
click at [147, 161] on link "Workers' Compensation - 2024-2025 WC Policy" at bounding box center [155, 153] width 54 height 36
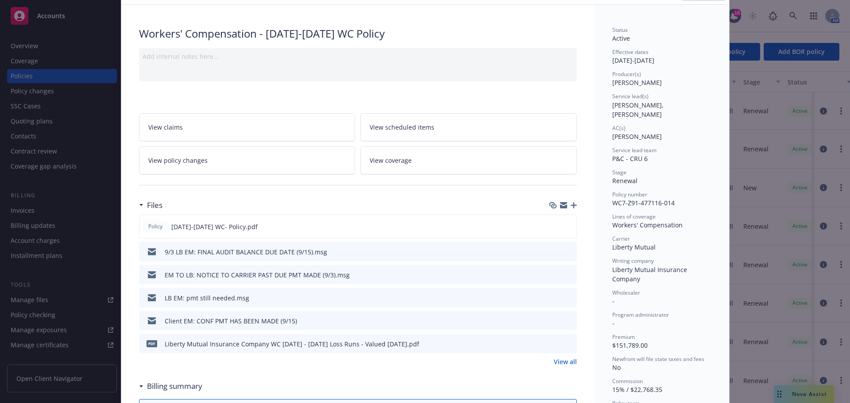
scroll to position [21, 0]
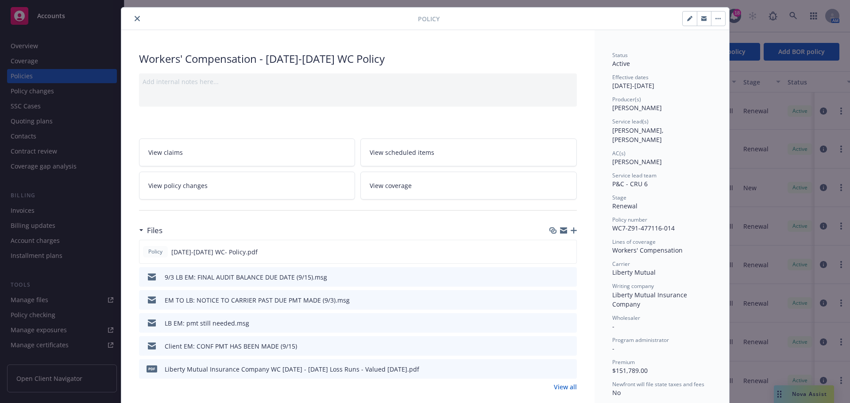
click at [462, 157] on link "View scheduled items" at bounding box center [468, 153] width 217 height 28
click at [126, 18] on div at bounding box center [271, 18] width 293 height 11
click at [132, 18] on button "close" at bounding box center [137, 18] width 11 height 11
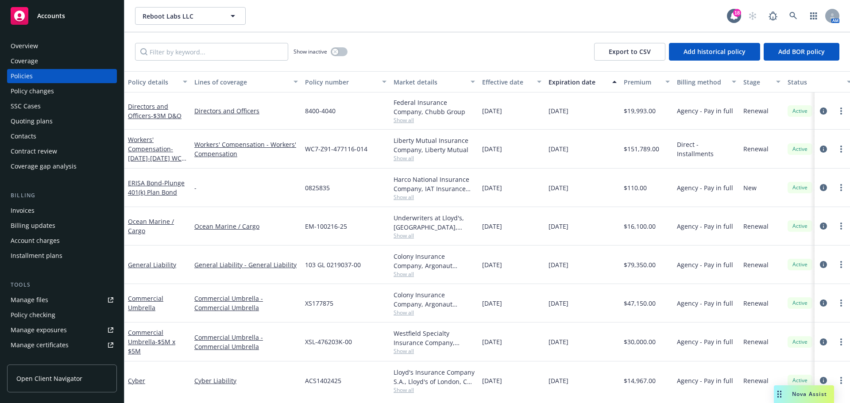
click at [136, 20] on div "Reboot Labs LLC Reboot Labs LLC 18 AM" at bounding box center [487, 16] width 726 height 32
click at [40, 128] on div "Quoting plans" at bounding box center [32, 121] width 42 height 14
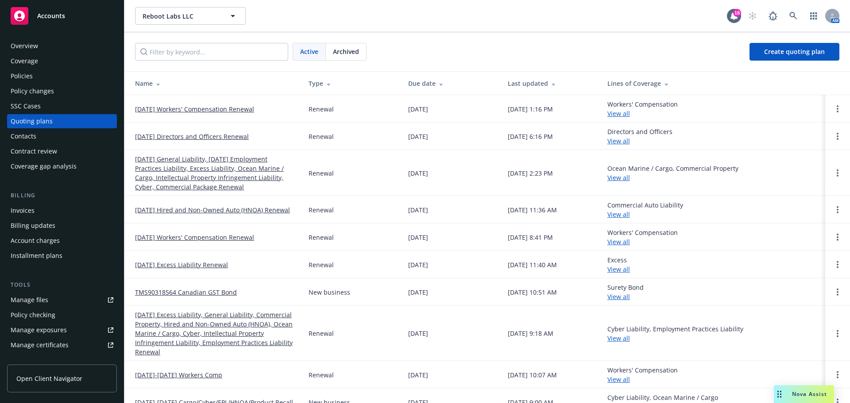
click at [191, 112] on link "[DATE] Workers' Compensation Renewal" at bounding box center [194, 108] width 119 height 9
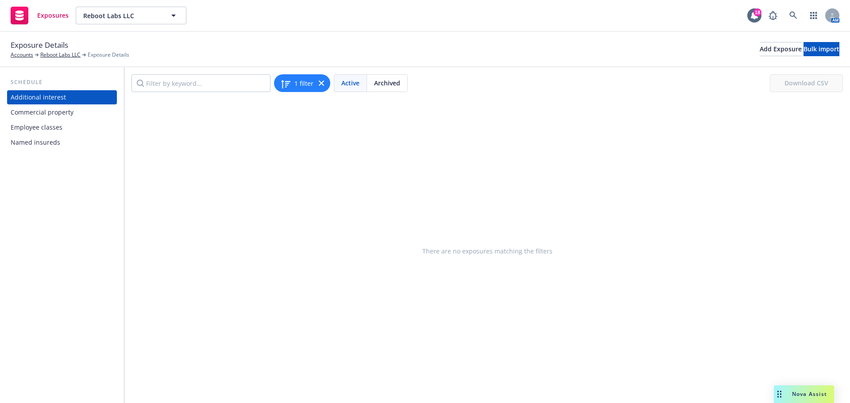
click at [62, 135] on div "Employee classes" at bounding box center [62, 127] width 103 height 14
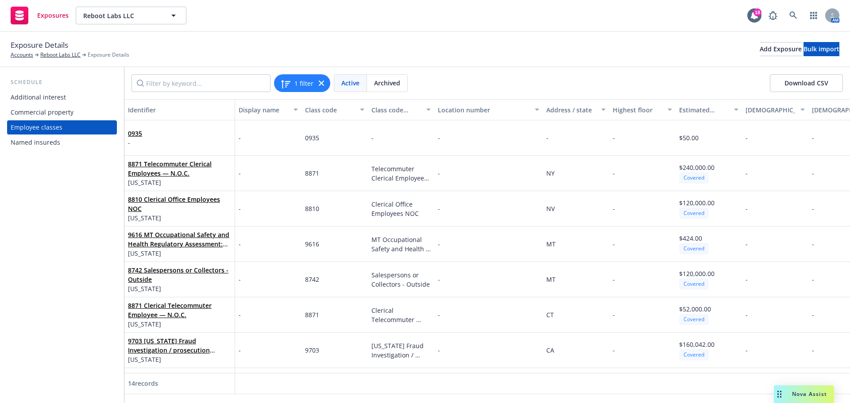
click at [61, 150] on div "Named insureds" at bounding box center [62, 142] width 103 height 14
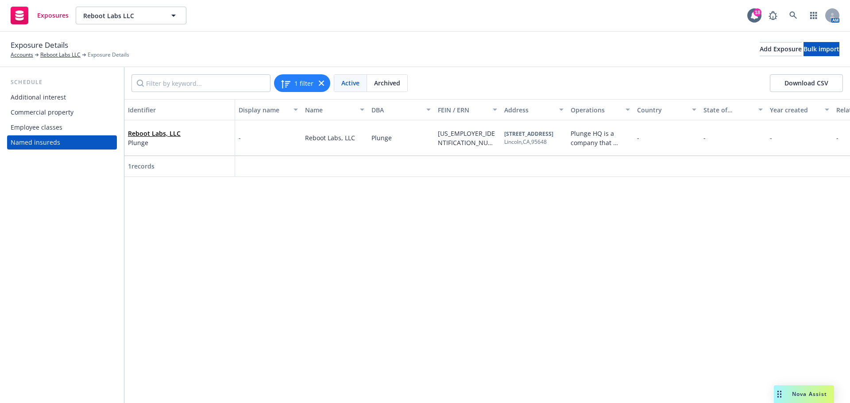
click at [75, 103] on div "Additional interest" at bounding box center [62, 97] width 103 height 14
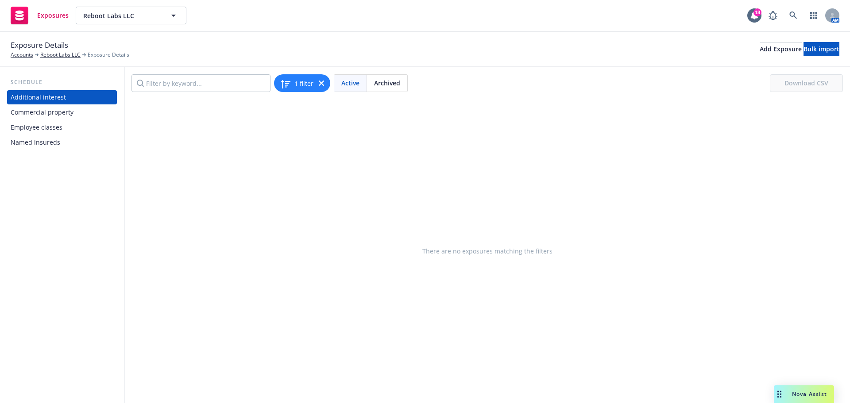
click at [78, 120] on div "Commercial property" at bounding box center [62, 112] width 103 height 14
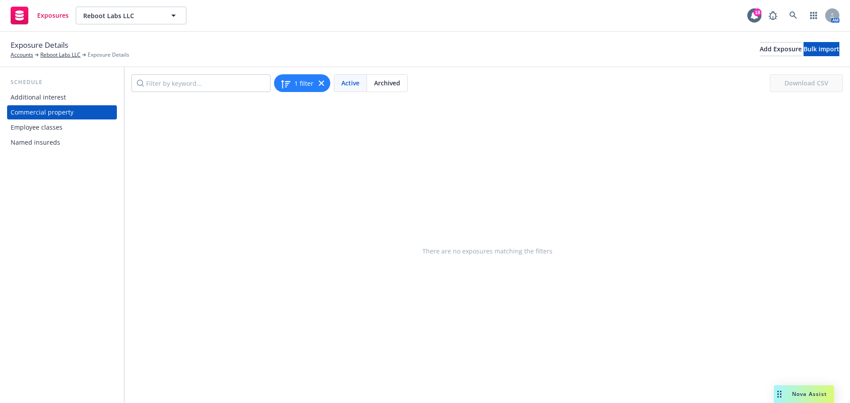
click at [68, 135] on div "Employee classes" at bounding box center [62, 127] width 103 height 14
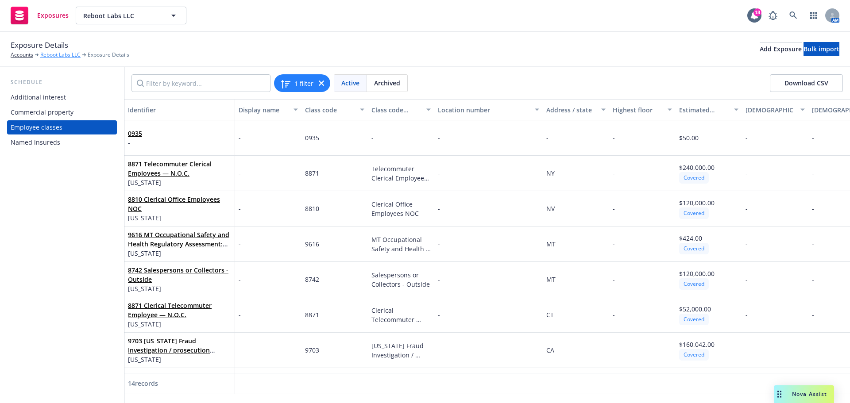
click at [58, 54] on link "Reboot Labs LLC" at bounding box center [60, 55] width 40 height 8
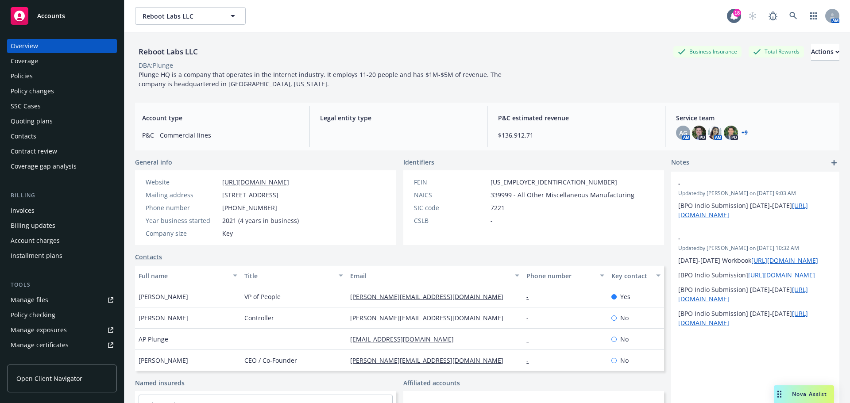
click at [40, 83] on div "Policies" at bounding box center [62, 76] width 103 height 14
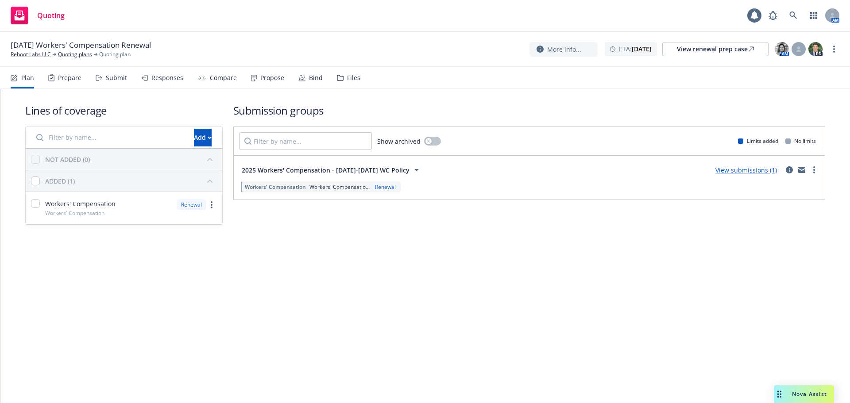
click at [360, 77] on div "Files" at bounding box center [348, 77] width 23 height 21
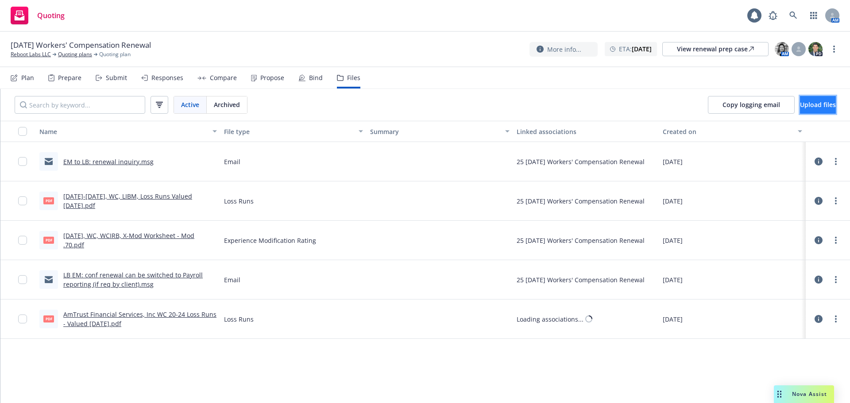
click at [800, 109] on span "Upload files" at bounding box center [818, 105] width 36 height 8
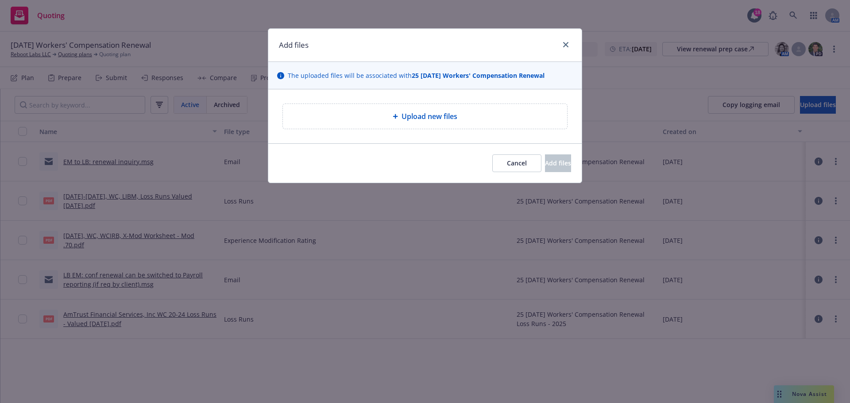
click at [371, 119] on div "Upload new files" at bounding box center [425, 116] width 270 height 11
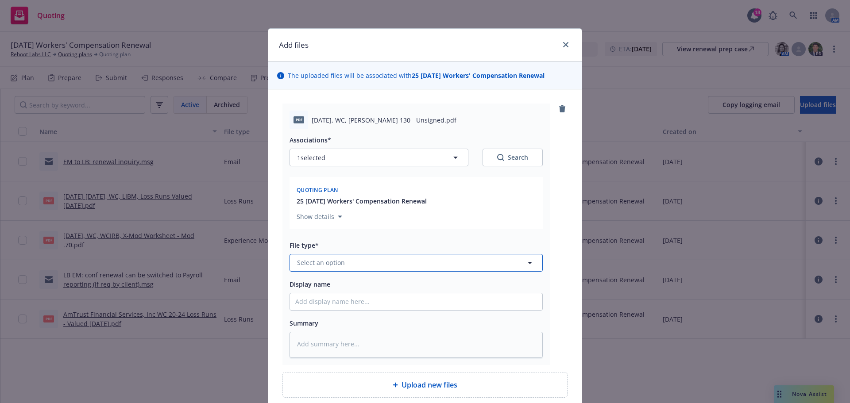
click at [342, 267] on span "Select an option" at bounding box center [321, 262] width 48 height 9
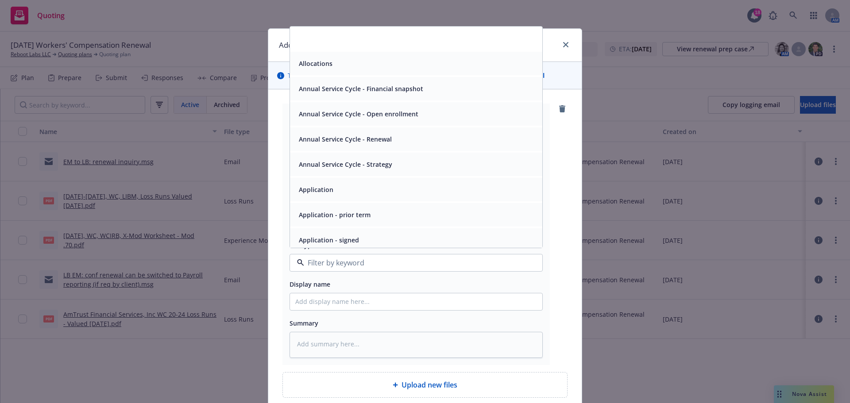
scroll to position [74, 0]
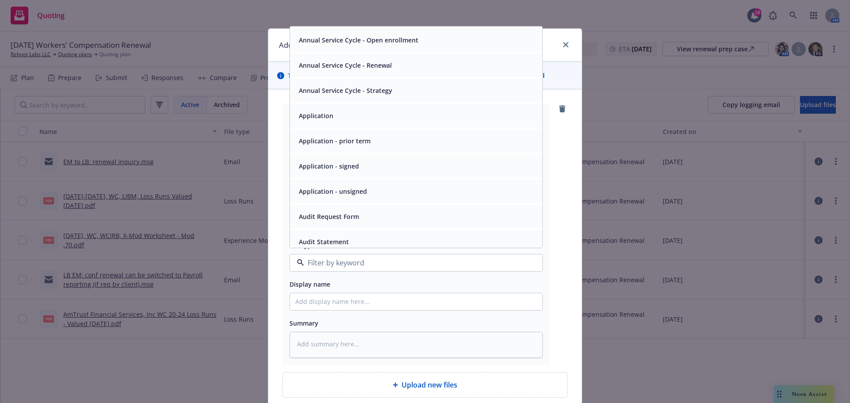
click at [331, 196] on span "Application - unsigned" at bounding box center [333, 191] width 68 height 9
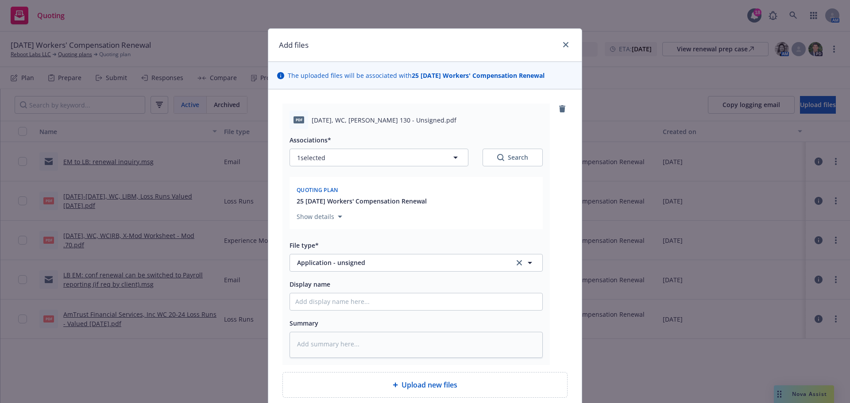
scroll to position [118, 0]
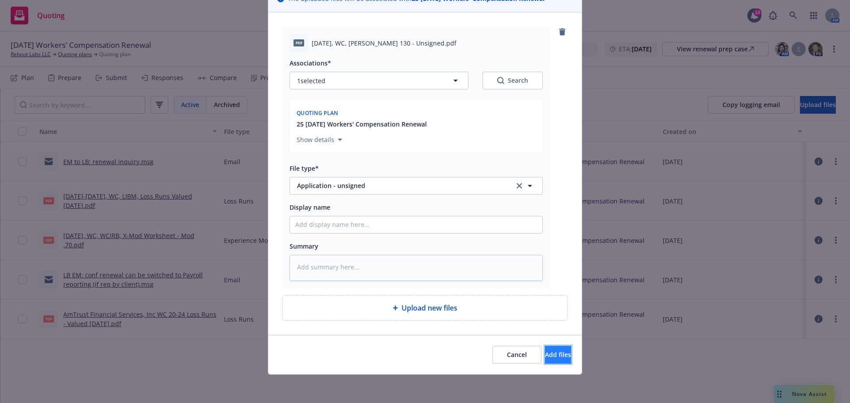
click at [545, 352] on span "Add files" at bounding box center [558, 355] width 26 height 8
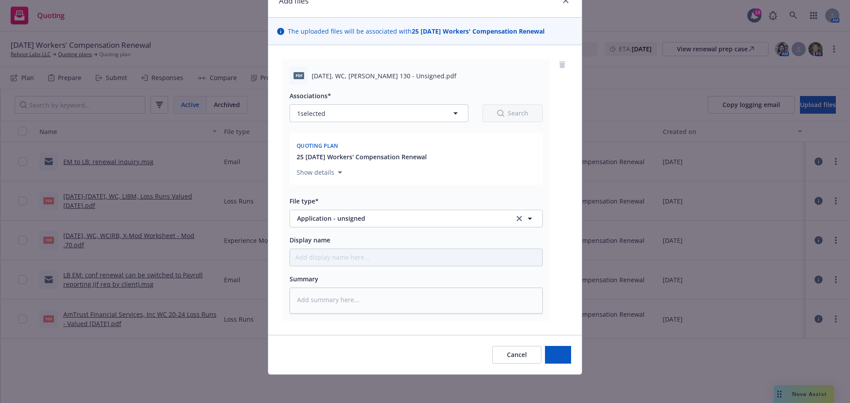
scroll to position [81, 0]
type textarea "x"
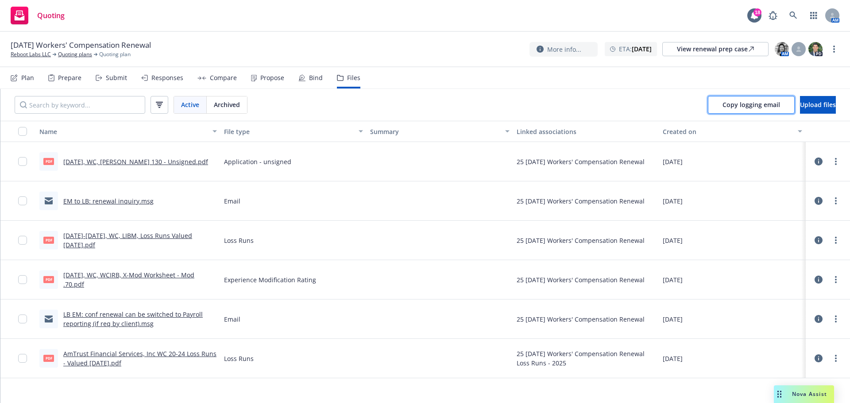
click at [723, 109] on span "Copy logging email" at bounding box center [752, 105] width 58 height 8
